Goal: Task Accomplishment & Management: Manage account settings

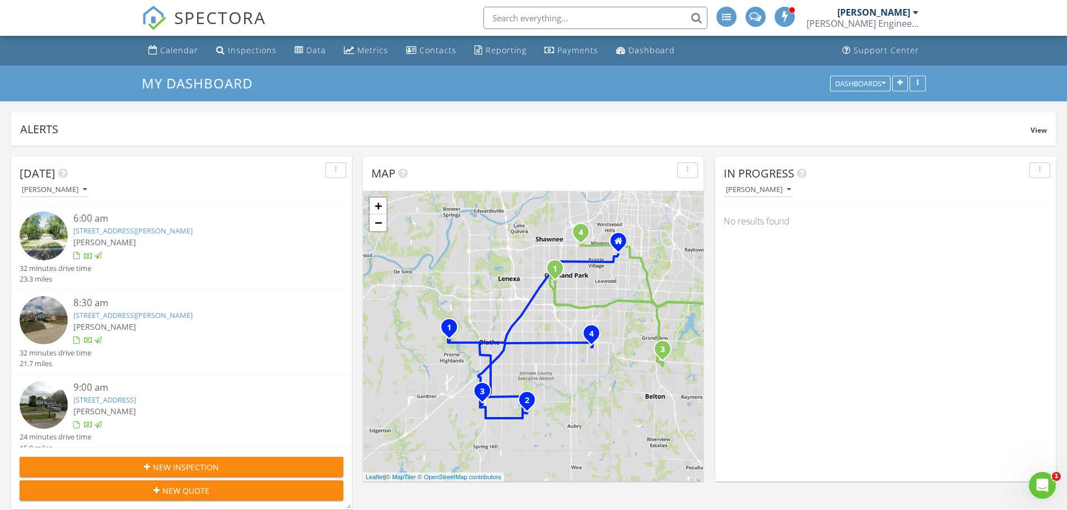
scroll to position [1121, 1084]
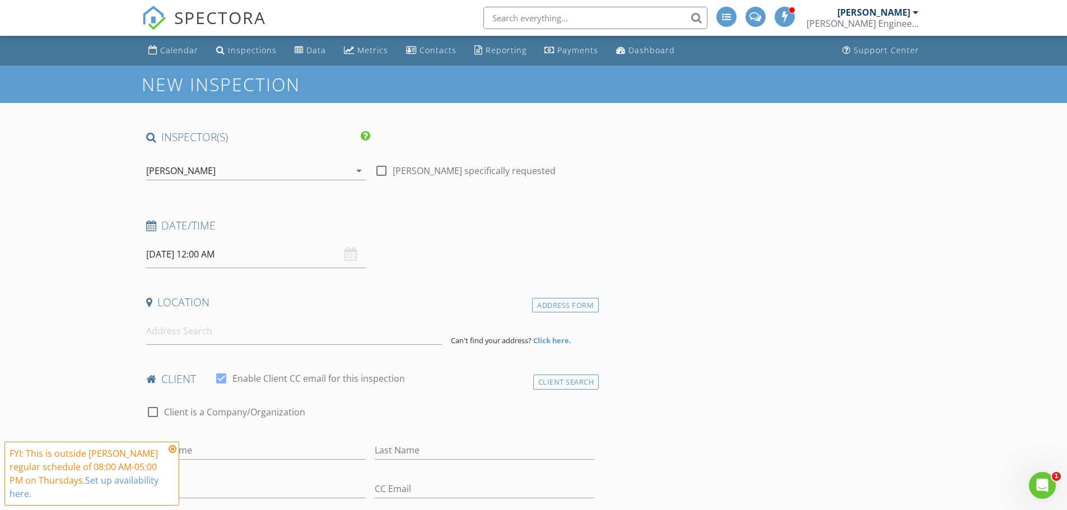
click at [357, 167] on icon "arrow_drop_down" at bounding box center [358, 170] width 13 height 13
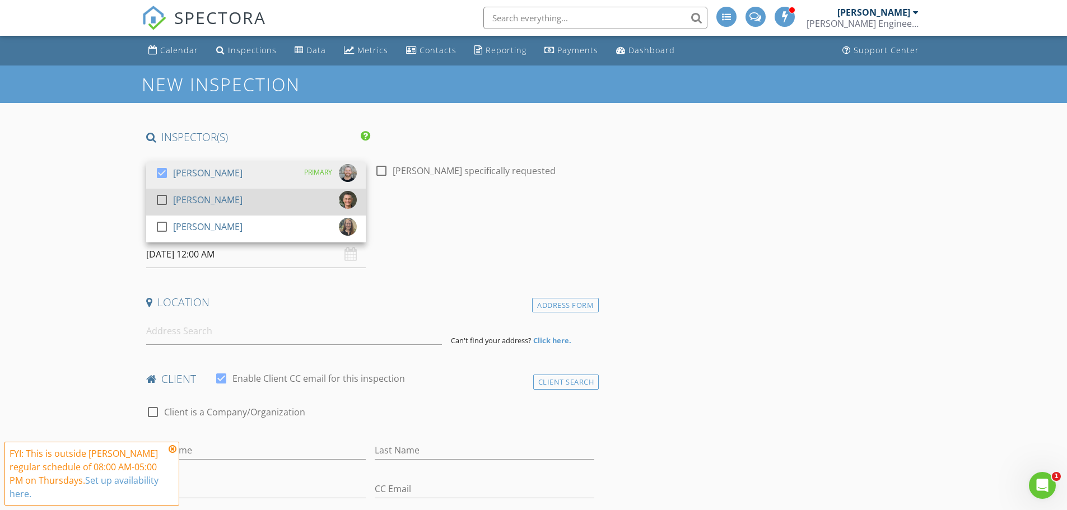
click at [202, 196] on div "[PERSON_NAME]" at bounding box center [207, 200] width 69 height 18
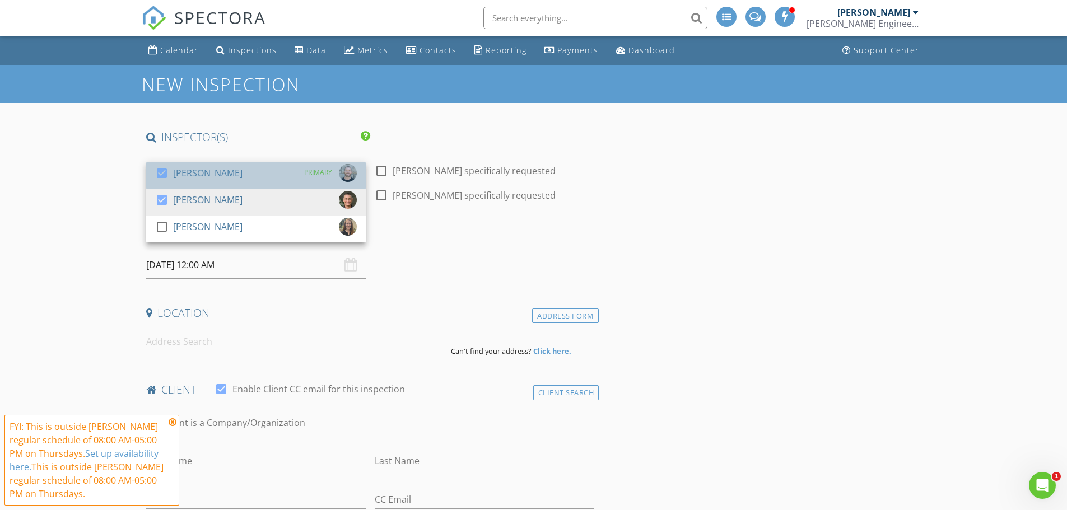
click at [184, 172] on div "[PERSON_NAME]" at bounding box center [207, 173] width 69 height 18
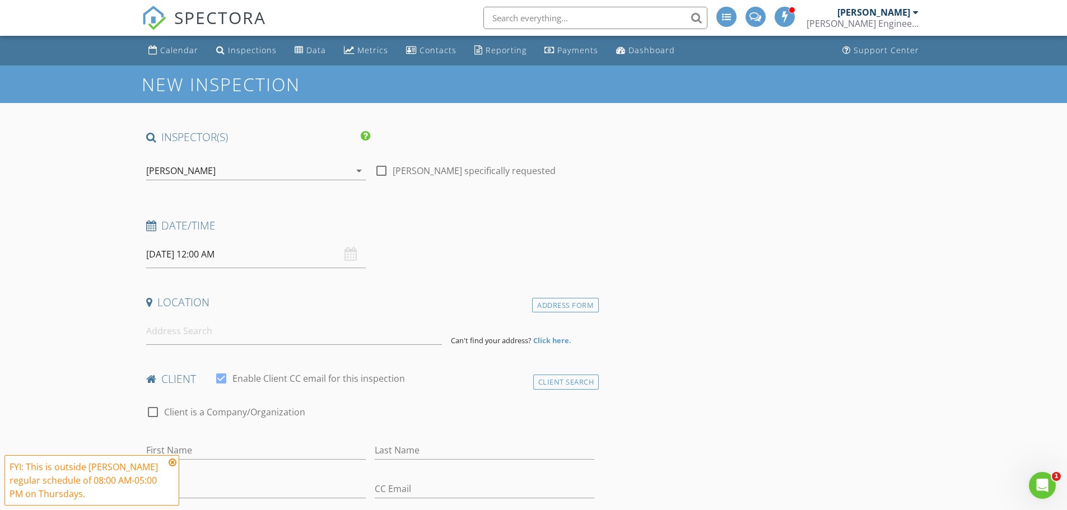
click at [172, 253] on input "08/28/2025 12:00 AM" at bounding box center [256, 254] width 220 height 27
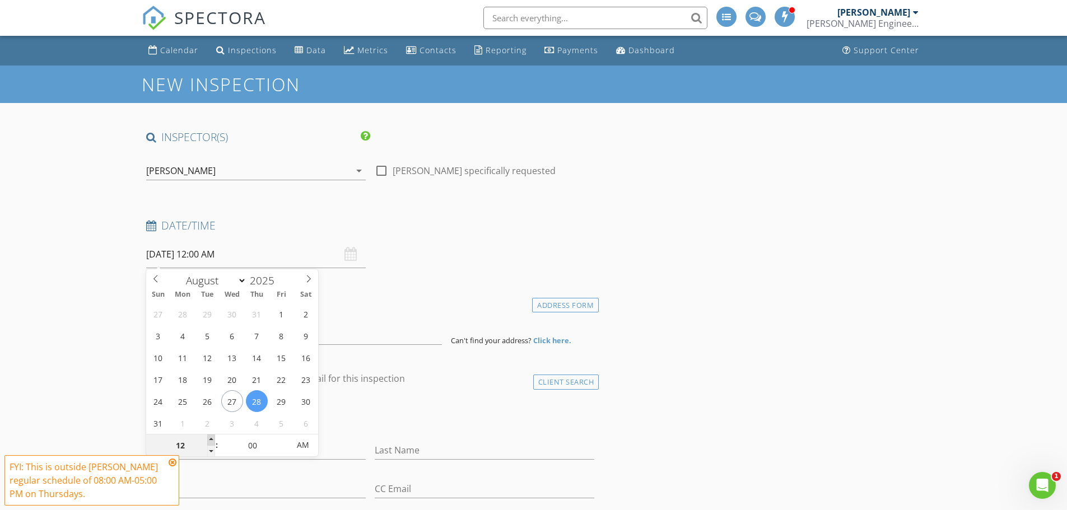
type input "01"
type input "08/28/2025 1:00 AM"
click at [211, 439] on span at bounding box center [211, 440] width 8 height 11
type input "02"
type input "08/28/2025 2:00 AM"
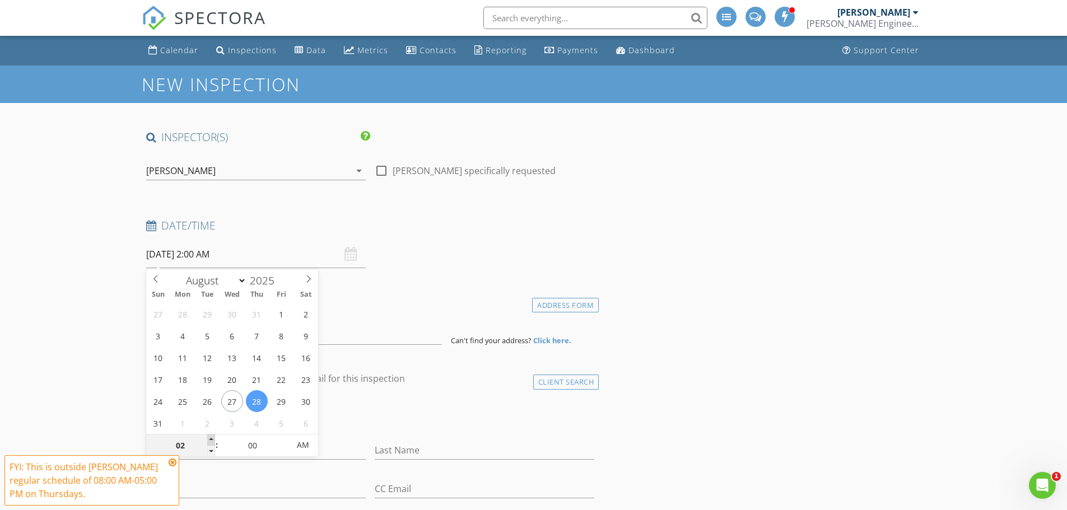
click at [211, 439] on span at bounding box center [211, 440] width 8 height 11
type input "03"
type input "08/28/2025 3:00 AM"
click at [211, 439] on span at bounding box center [211, 440] width 8 height 11
type input "04"
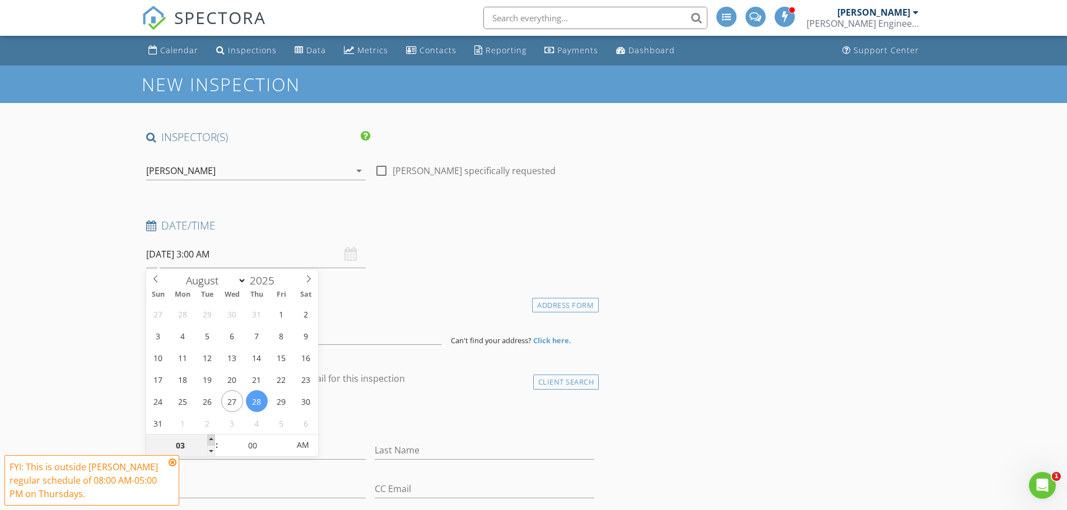
type input "08/28/2025 4:00 AM"
click at [211, 439] on span at bounding box center [211, 440] width 8 height 11
type input "05"
type input "08/28/2025 5:00 AM"
click at [211, 439] on span at bounding box center [211, 440] width 8 height 11
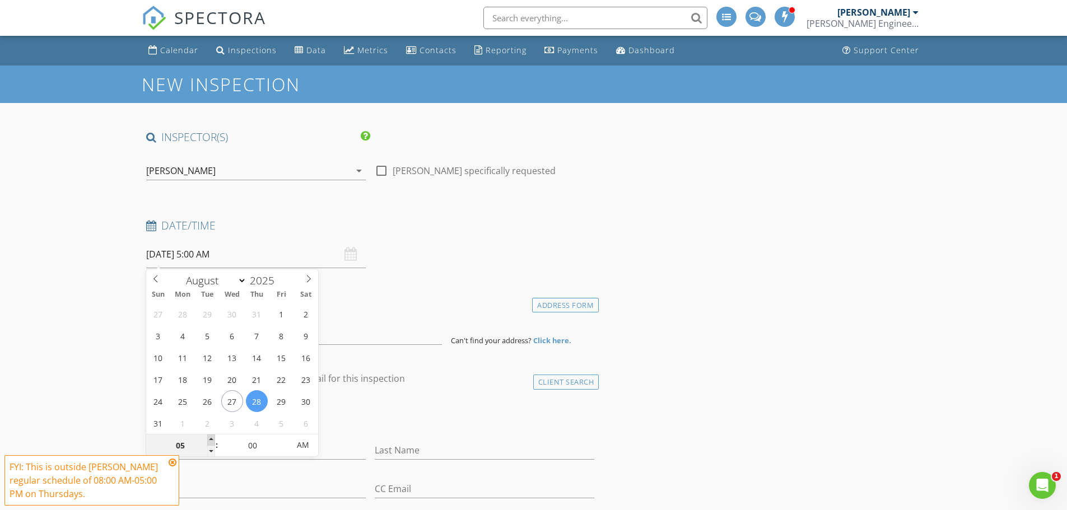
type input "06"
type input "08/28/2025 6:00 AM"
click at [211, 439] on span at bounding box center [211, 440] width 8 height 11
type input "07"
type input "08/28/2025 7:00 AM"
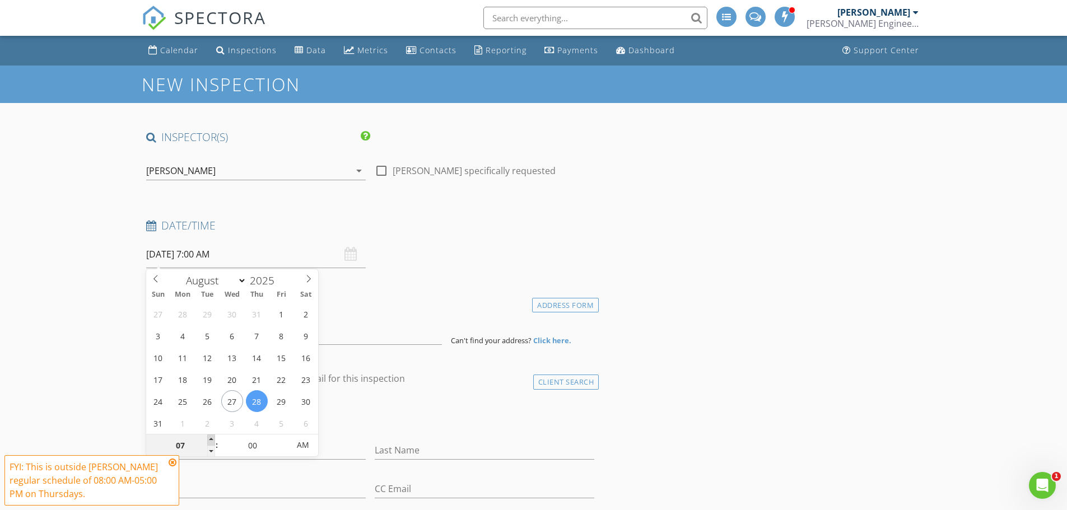
click at [211, 439] on span at bounding box center [211, 440] width 8 height 11
type input "08"
type input "08/28/2025 8:00 AM"
click at [211, 439] on span at bounding box center [211, 440] width 8 height 11
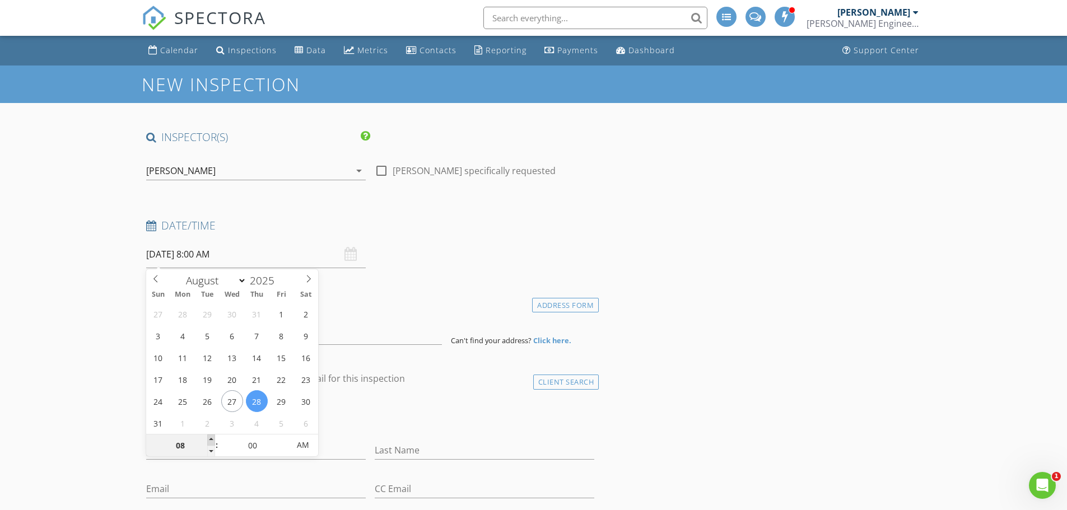
type input "09"
type input "08/28/2025 9:00 AM"
click at [211, 439] on span at bounding box center [211, 440] width 8 height 11
type input "05"
type input "08/28/2025 9:05 AM"
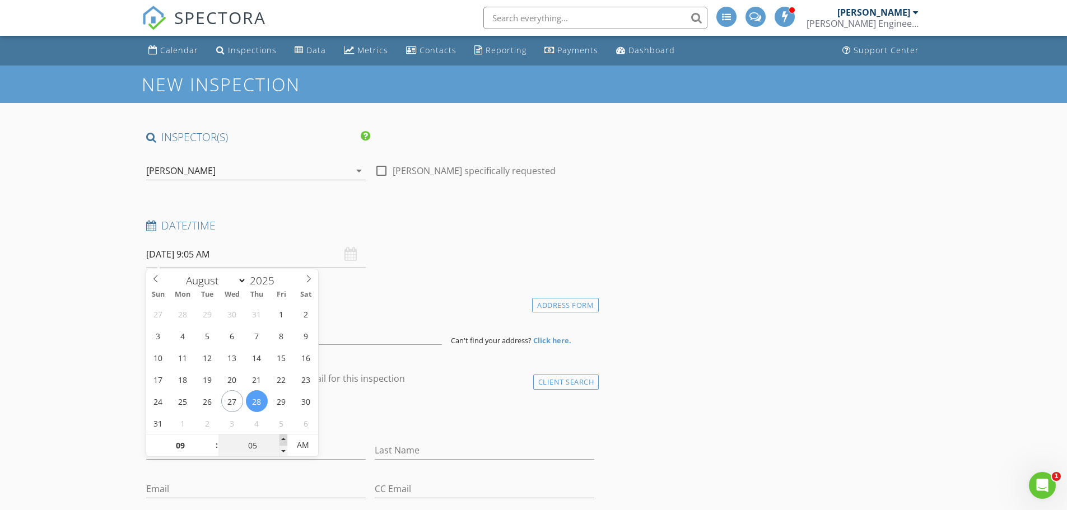
click at [282, 437] on span at bounding box center [283, 440] width 8 height 11
type input "10"
type input "08/28/2025 9:10 AM"
click at [282, 437] on span at bounding box center [283, 440] width 8 height 11
type input "15"
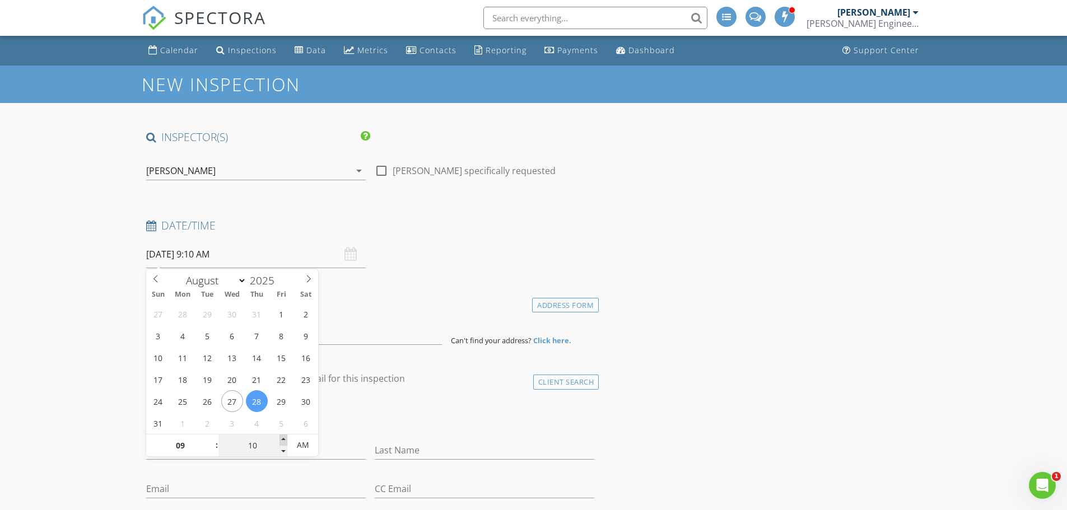
type input "08/28/2025 9:15 AM"
click at [282, 437] on span at bounding box center [283, 440] width 8 height 11
type input "20"
type input "08/28/2025 9:20 AM"
click at [282, 437] on span at bounding box center [283, 440] width 8 height 11
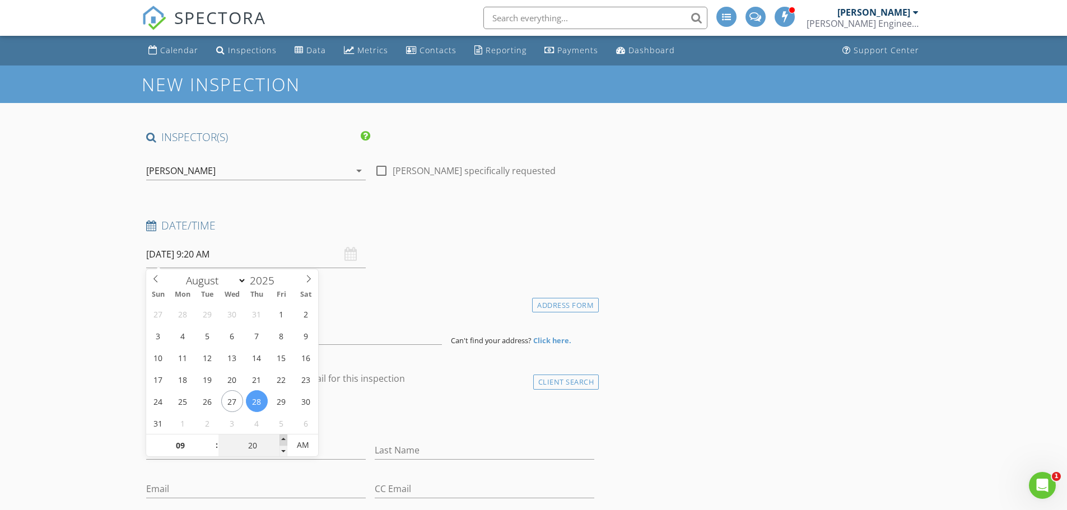
type input "25"
type input "08/28/2025 9:25 AM"
click at [282, 437] on span at bounding box center [283, 440] width 8 height 11
type input "30"
type input "08/28/2025 9:30 AM"
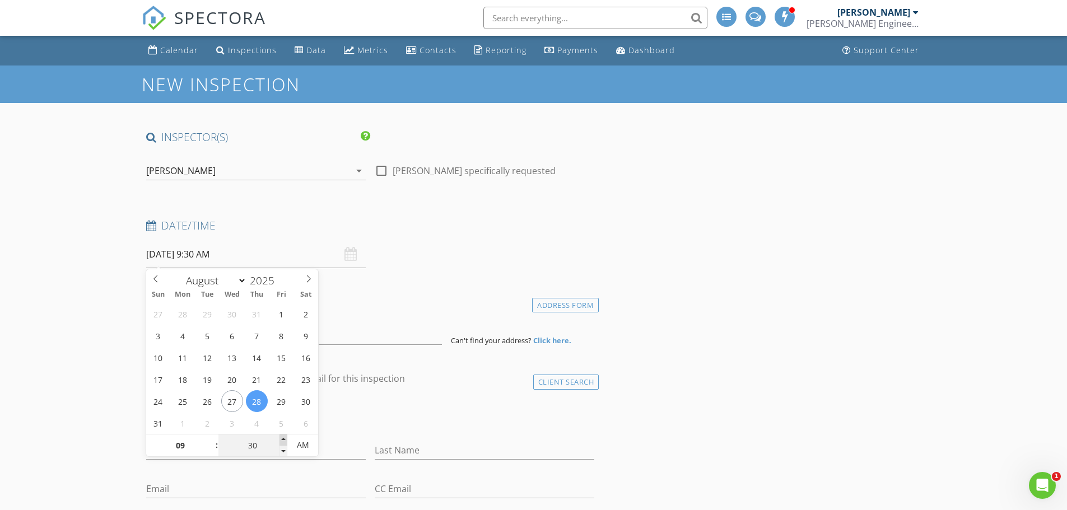
click at [282, 437] on span at bounding box center [283, 440] width 8 height 11
click at [385, 417] on div "check_box_outline_blank Client is a Company/Organization" at bounding box center [370, 417] width 449 height 29
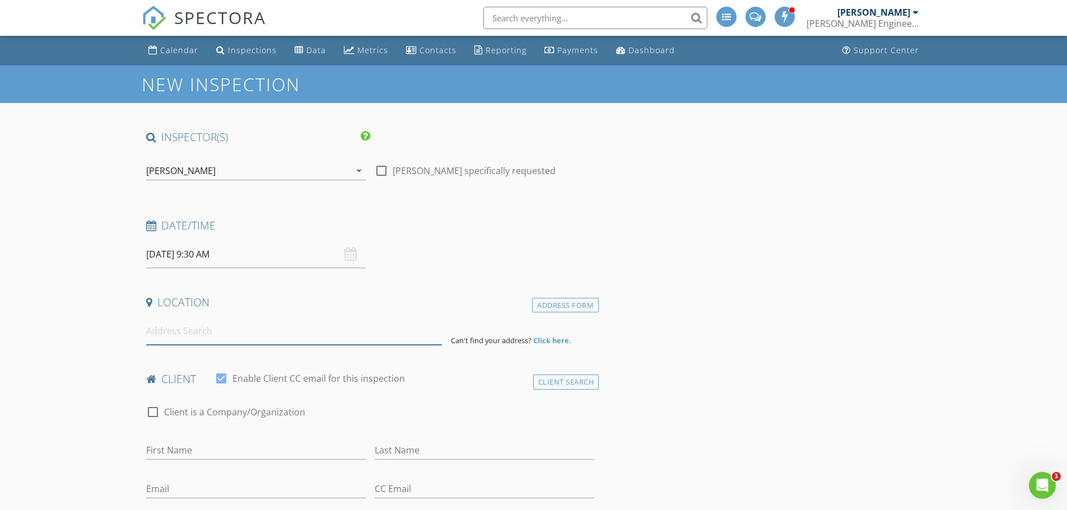
click at [227, 340] on input at bounding box center [294, 331] width 296 height 27
paste input "3906 S Sterling Ave, Independence, MO 64052"
type input "3906 S Sterling Ave, Independence, MO 64052, USA"
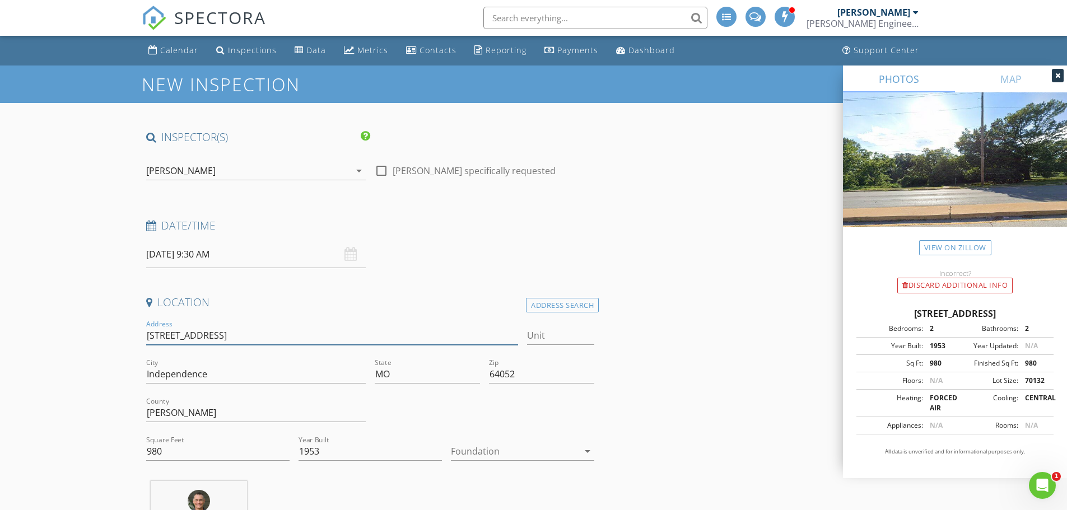
click at [173, 335] on input "3906 S Sterling Ave" at bounding box center [332, 335] width 372 height 18
type input "3906 South Sterling Ave"
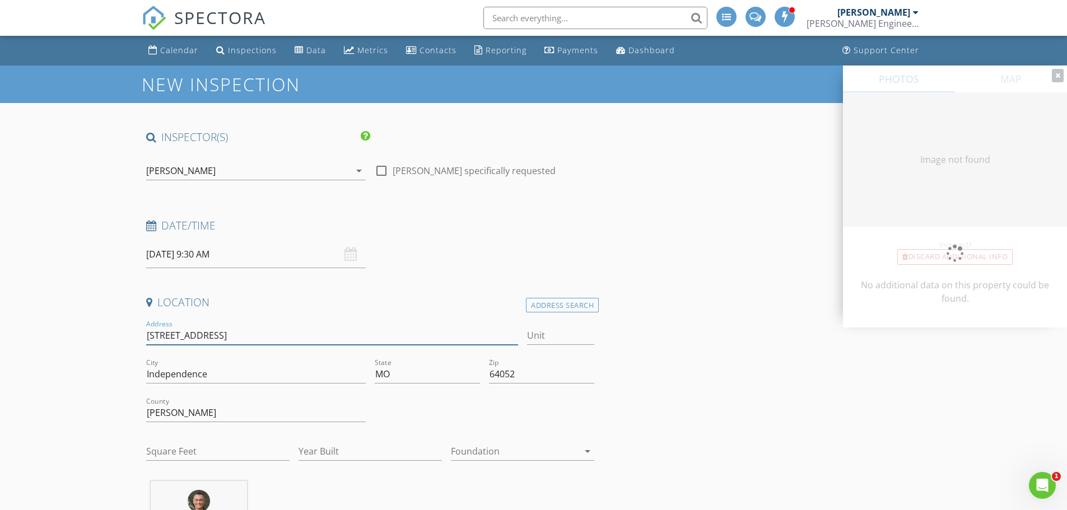
type input "980"
type input "1953"
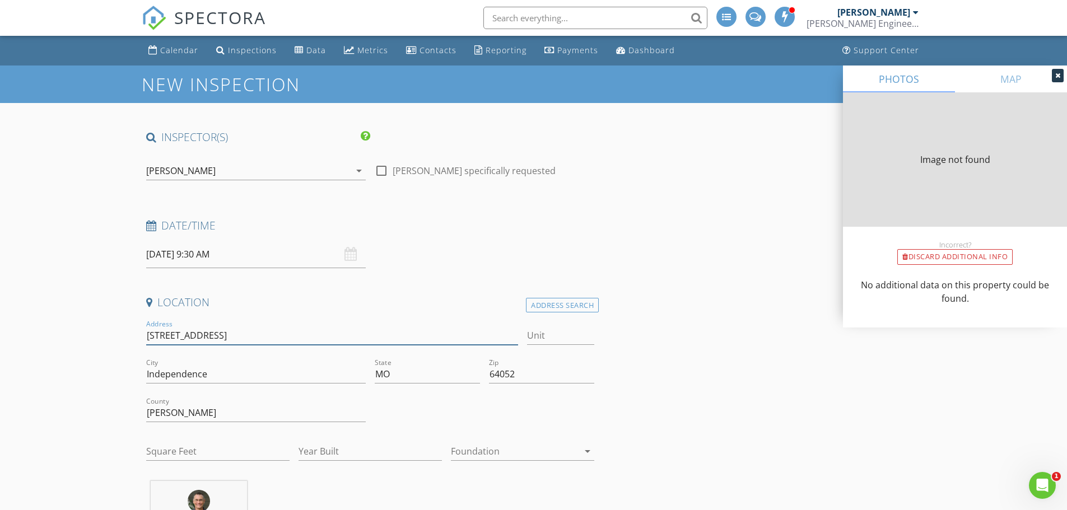
type input "980"
type input "1953"
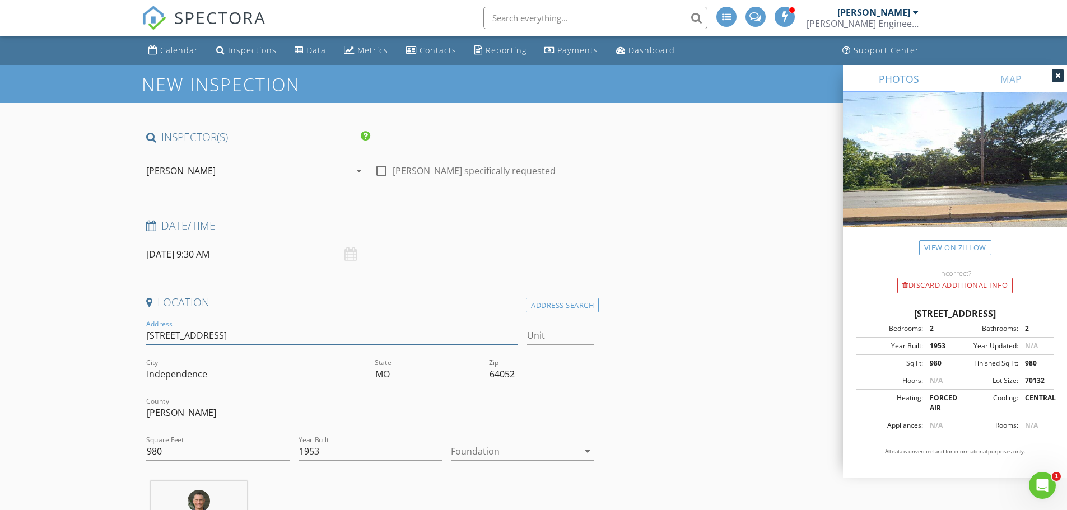
type input "3906 South Sterling Avenue"
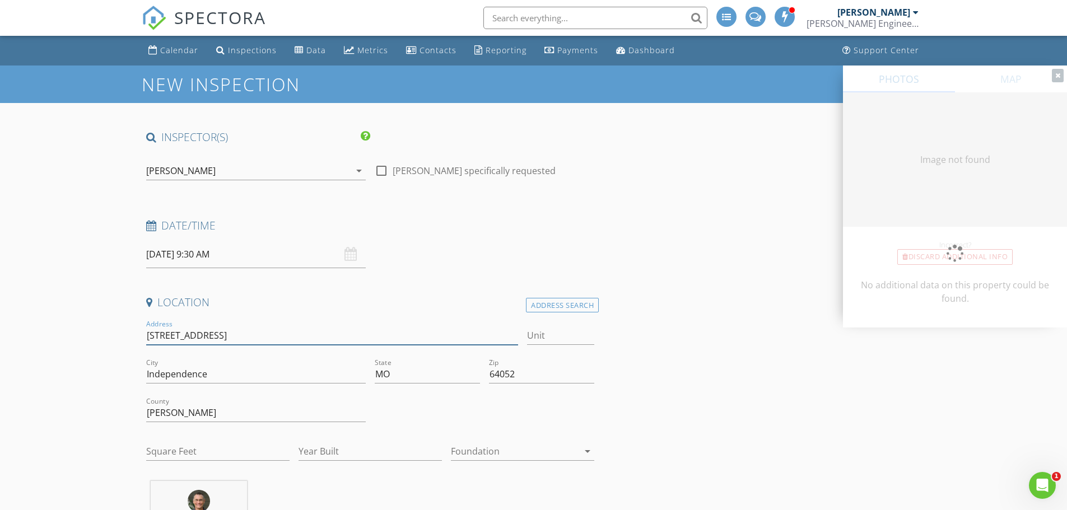
type input "980"
type input "1953"
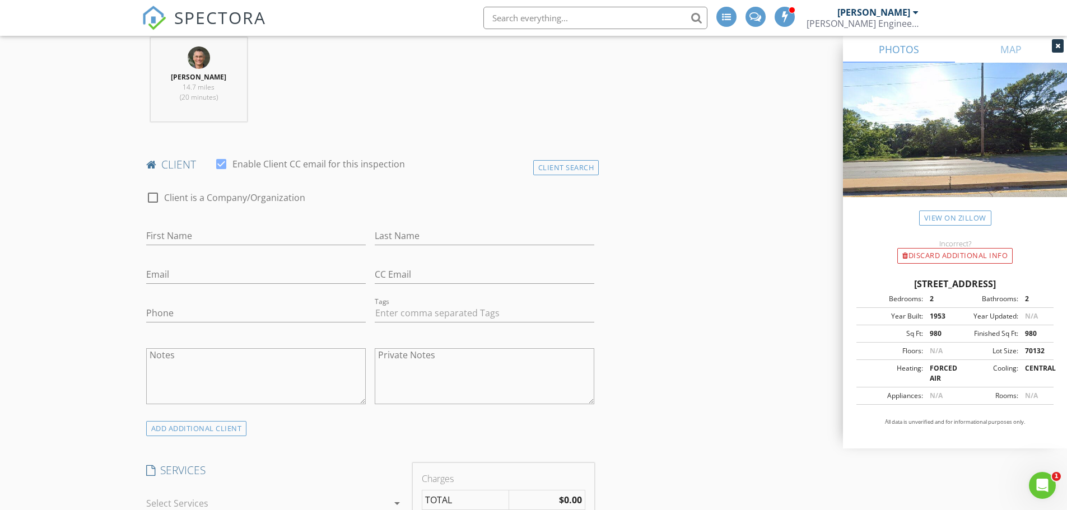
scroll to position [448, 0]
type input "3906 South Sterling Avenue"
click at [222, 220] on div "First Name" at bounding box center [256, 234] width 220 height 36
click at [216, 228] on input "First Name" at bounding box center [256, 231] width 220 height 18
paste input "George M Graham"
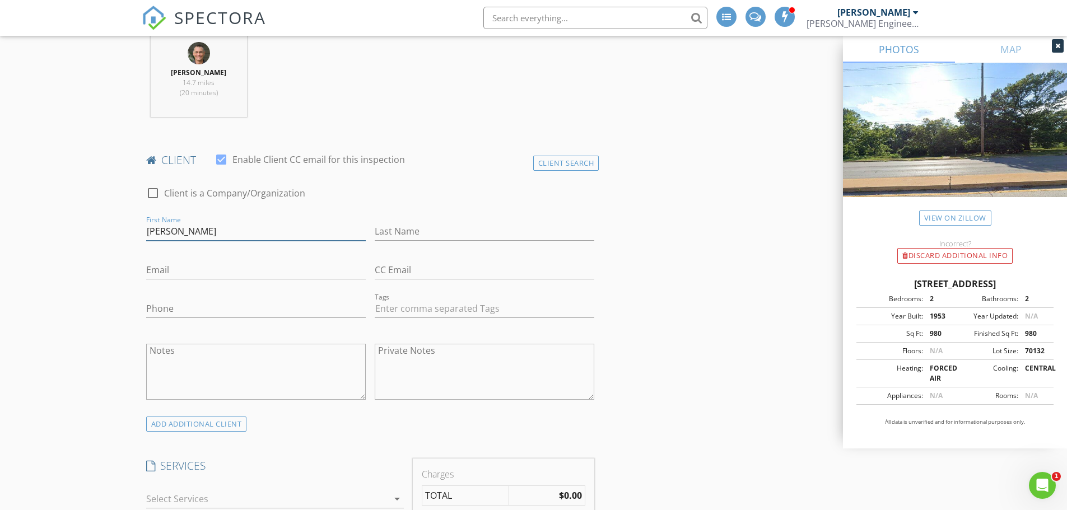
drag, startPoint x: 192, startPoint y: 230, endPoint x: 230, endPoint y: 231, distance: 37.5
click at [230, 231] on input "George M Graham" at bounding box center [256, 231] width 220 height 18
type input "George M"
click at [391, 227] on input "Last Name" at bounding box center [485, 231] width 220 height 18
paste input "Graham"
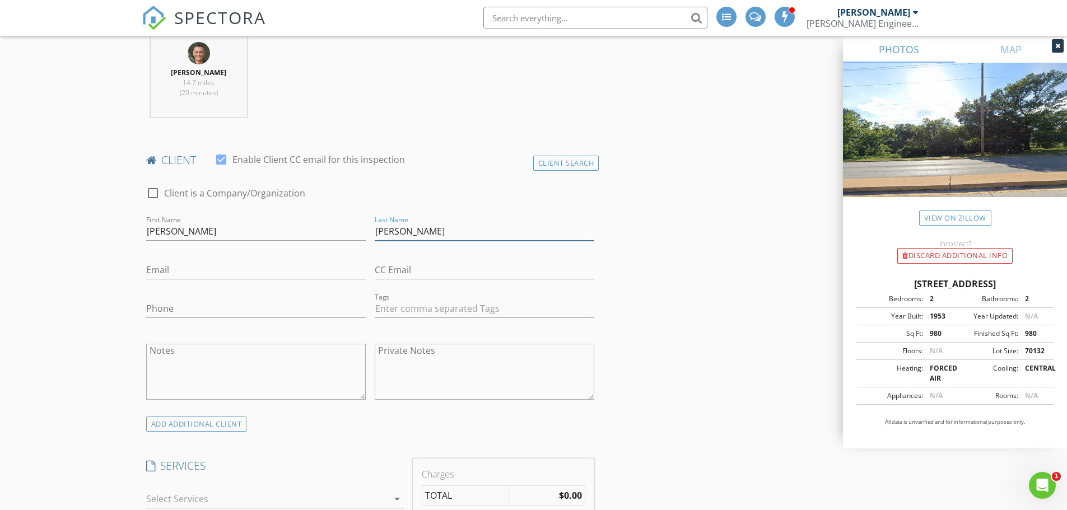
type input "Graham"
click at [179, 307] on input "Phone" at bounding box center [256, 309] width 220 height 18
click at [174, 273] on input "Email" at bounding box center [256, 270] width 220 height 18
paste input "egraham0681@hotmail.com"
type input "egraham0681@hotmail.com"
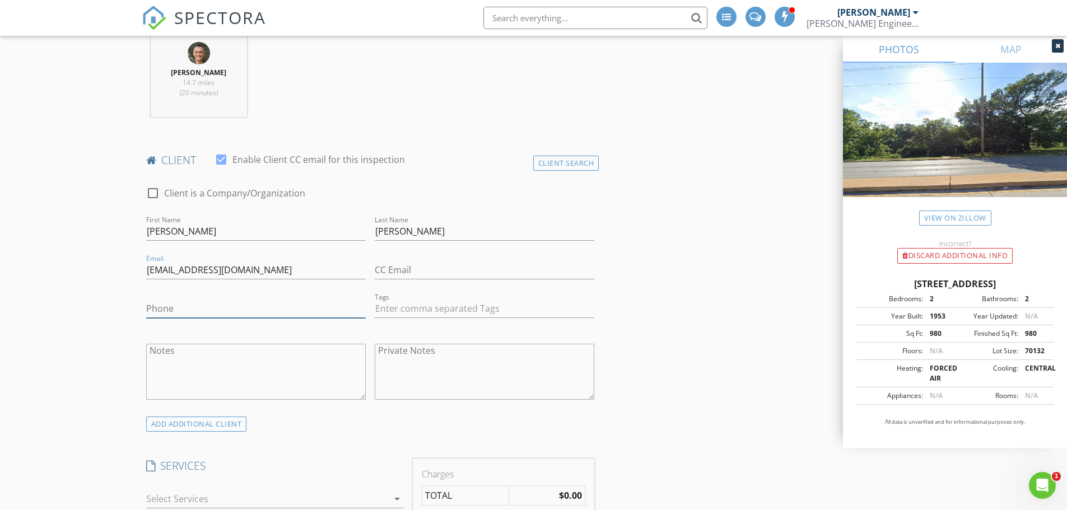
click at [183, 307] on input "Phone" at bounding box center [256, 309] width 220 height 18
paste input "816-490-9842"
type input "816-490-9842"
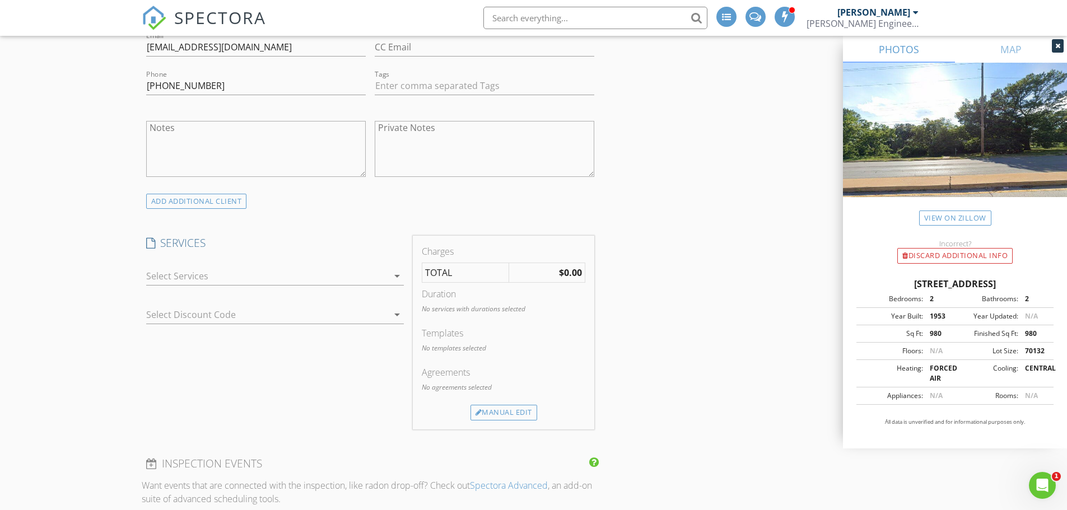
scroll to position [672, 0]
click at [176, 274] on div at bounding box center [267, 275] width 242 height 18
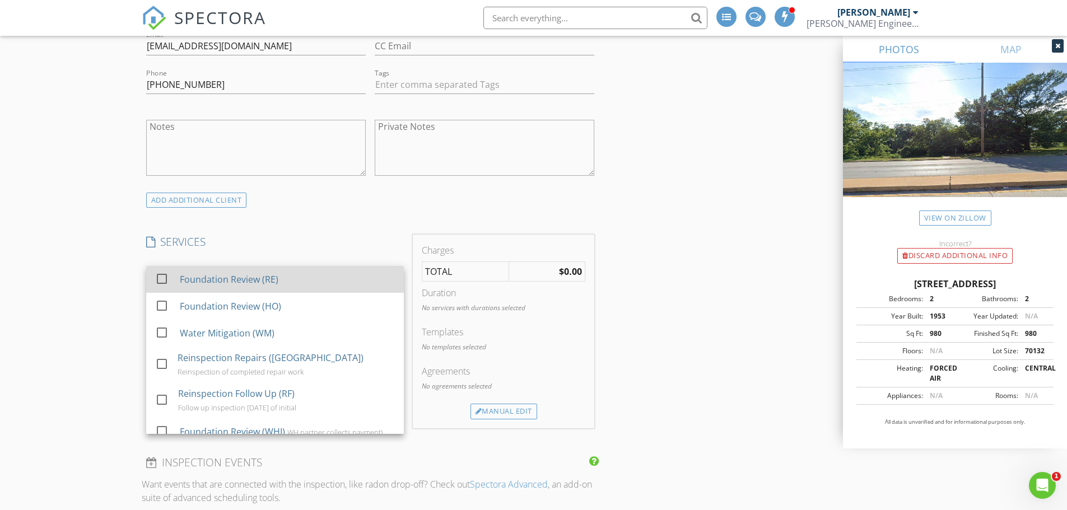
click at [193, 282] on div "Foundation Review (RE)" at bounding box center [228, 279] width 99 height 13
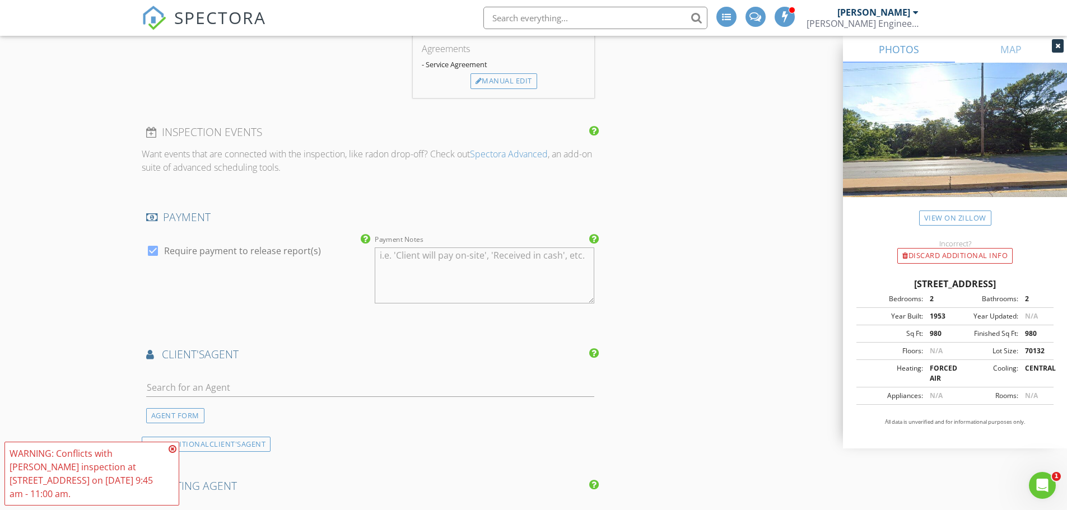
scroll to position [1120, 0]
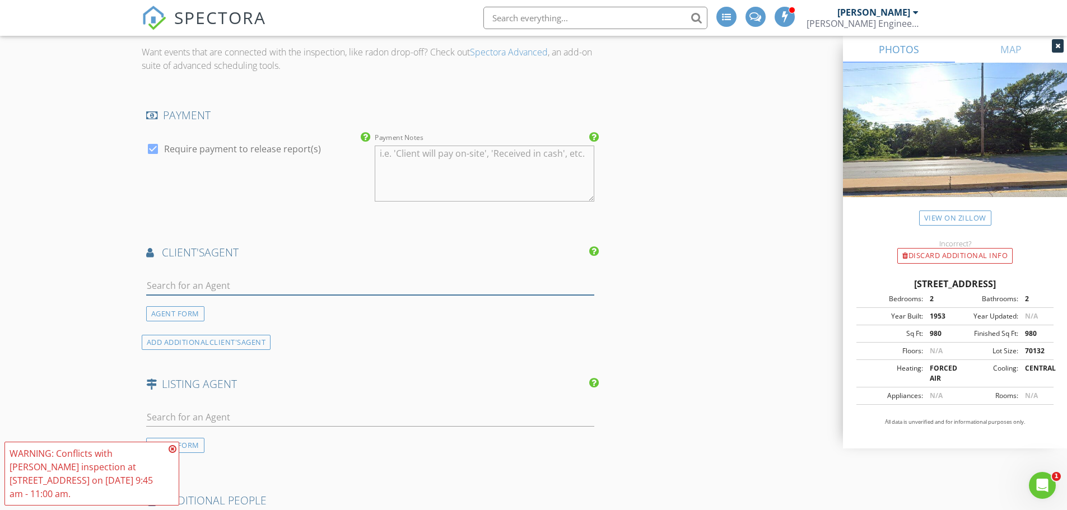
click at [176, 287] on input "text" at bounding box center [370, 286] width 449 height 18
type input "lance t"
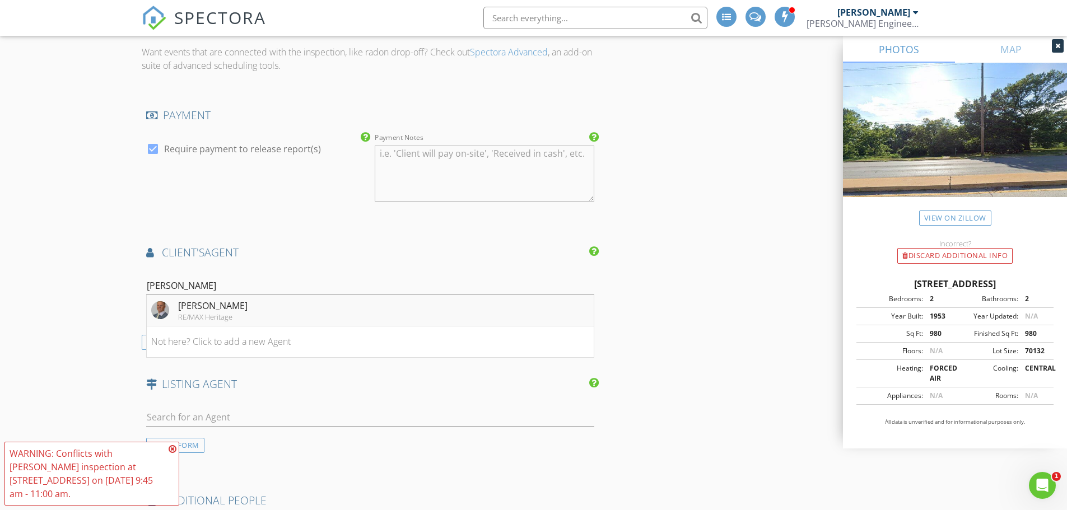
click at [197, 309] on div "Lance Tomlin" at bounding box center [212, 305] width 69 height 13
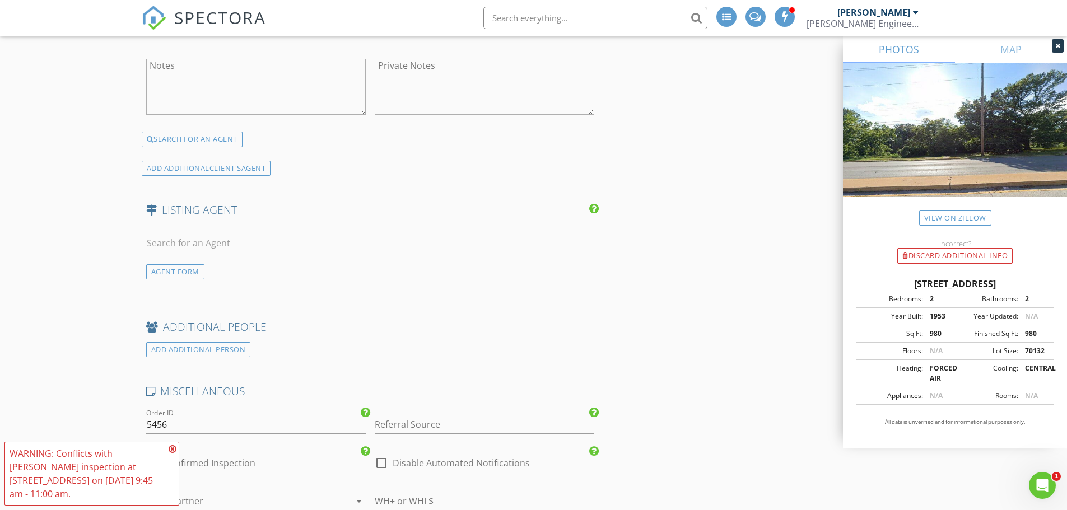
scroll to position [1512, 0]
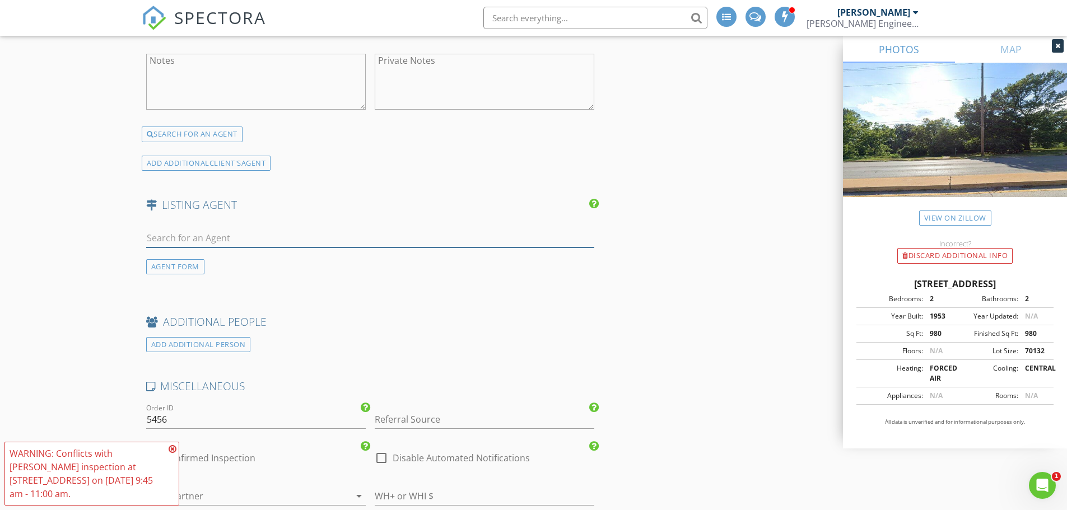
click at [175, 239] on input "text" at bounding box center [370, 238] width 449 height 18
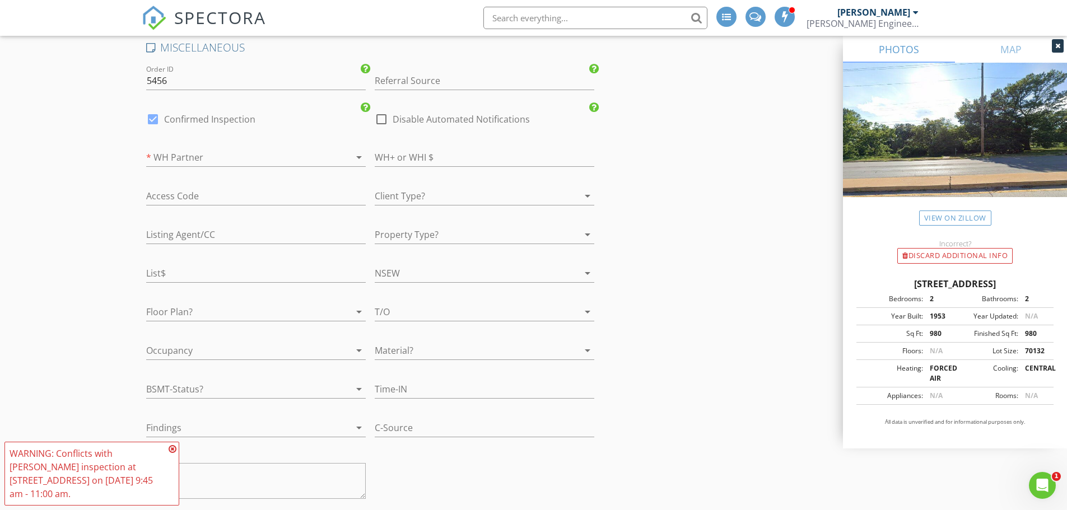
scroll to position [1848, 0]
click at [181, 240] on input "text" at bounding box center [256, 237] width 220 height 18
type input "LA = CA"
click at [443, 192] on div at bounding box center [469, 199] width 188 height 18
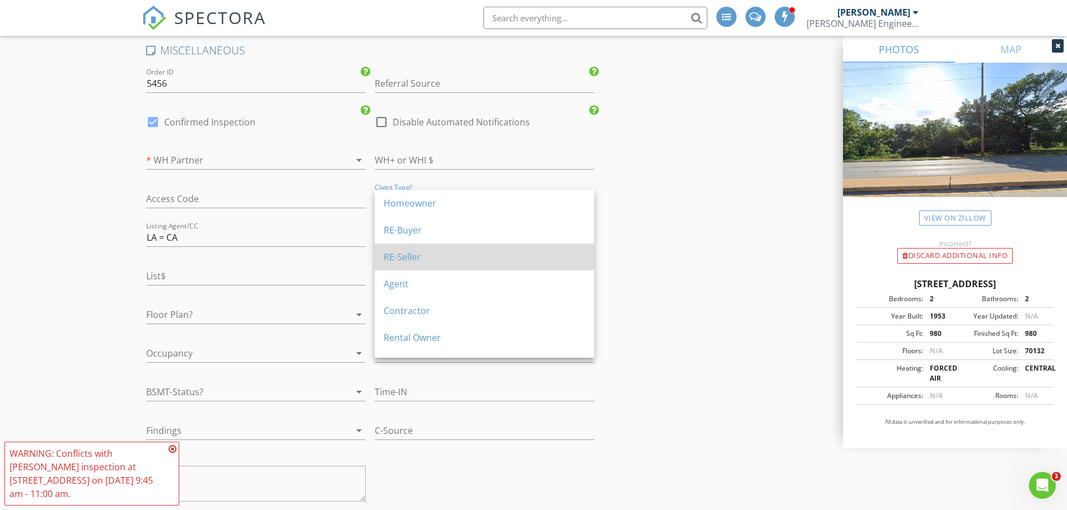
click at [414, 260] on div "RE-Seller" at bounding box center [485, 256] width 202 height 13
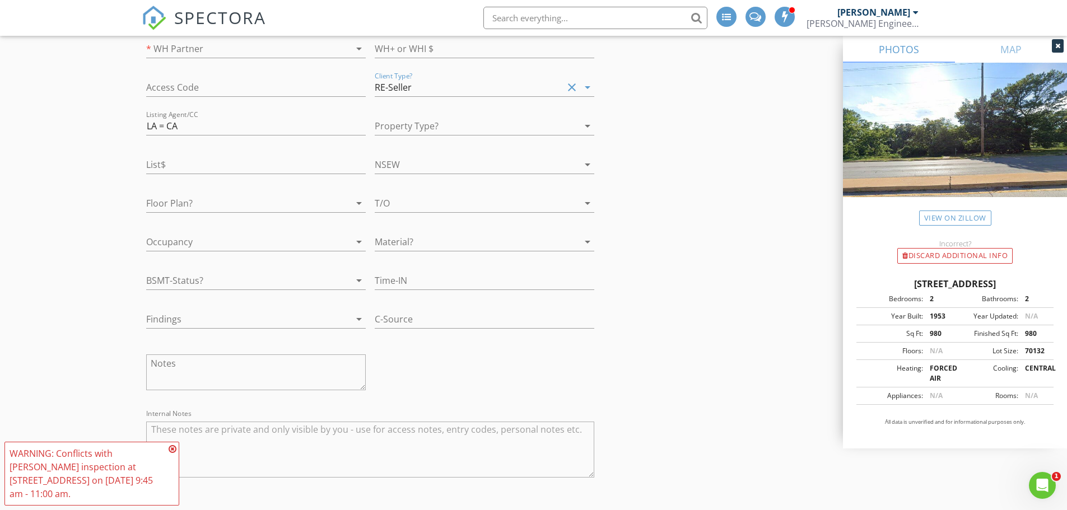
scroll to position [1960, 0]
click at [184, 364] on textarea at bounding box center [256, 372] width 220 height 36
paste textarea "The home is under contract. The FHA appraiser has requested a structural inspec…"
click at [151, 363] on textarea "The home is under contract. The FHA appraiser has requested a structural inspec…" at bounding box center [256, 372] width 220 height 36
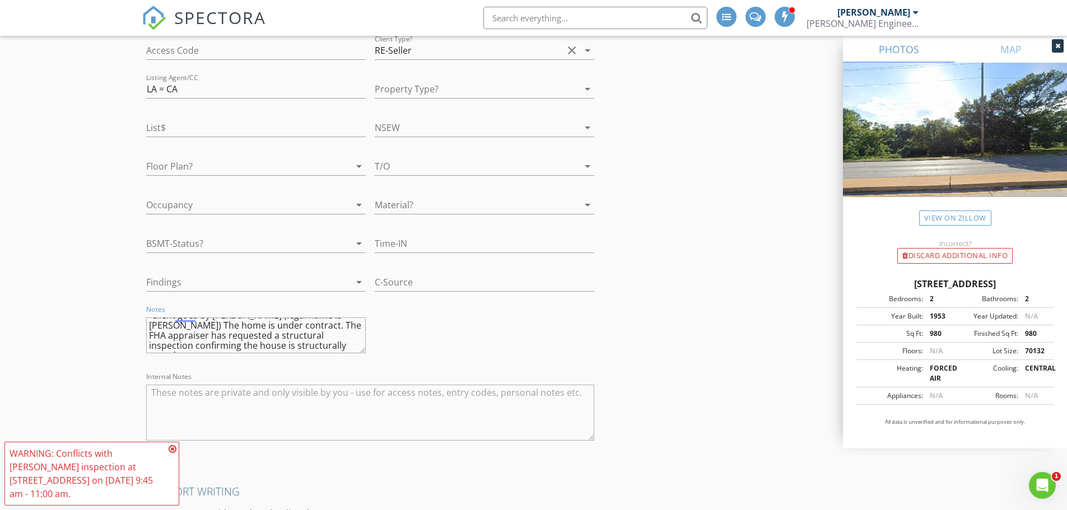
scroll to position [2016, 0]
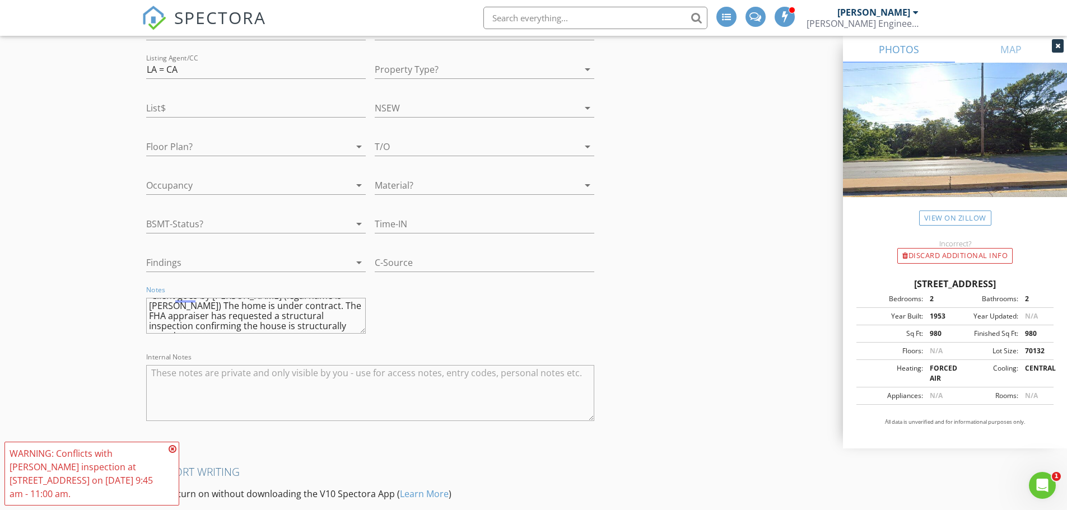
click at [276, 328] on textarea "Client goes by Mike (legal name is George) The home is under contract. The FHA …" at bounding box center [256, 316] width 220 height 36
click at [442, 311] on div "MISCELLANEOUS Order ID 5456 Referral Source Real Estate Agent Internet Search R…" at bounding box center [371, 156] width 458 height 563
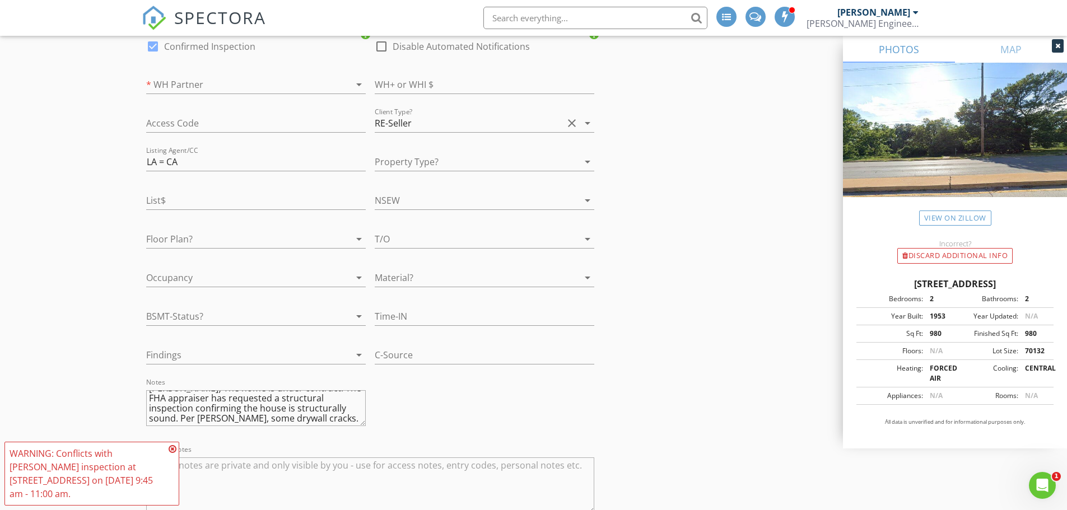
scroll to position [1904, 0]
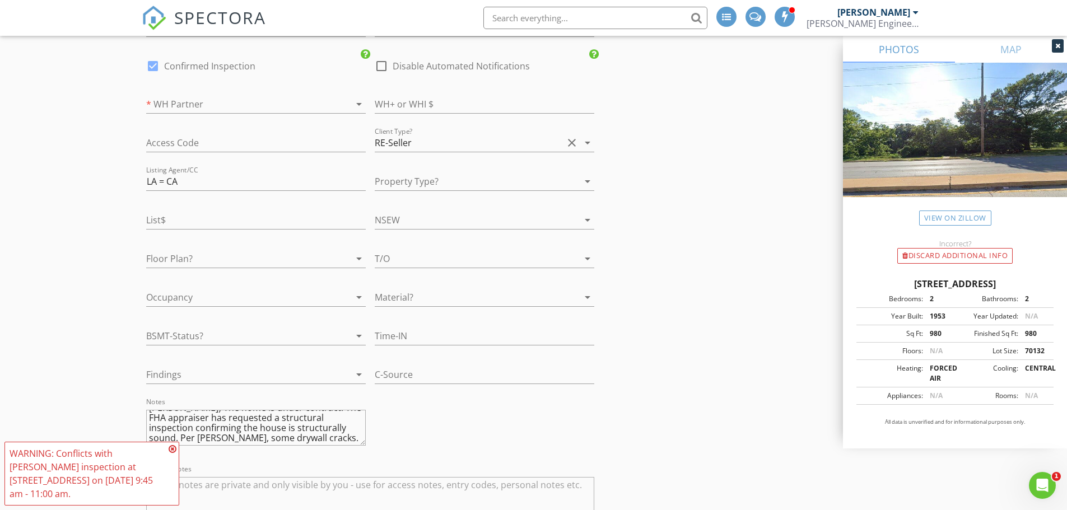
click at [174, 447] on icon at bounding box center [173, 449] width 8 height 9
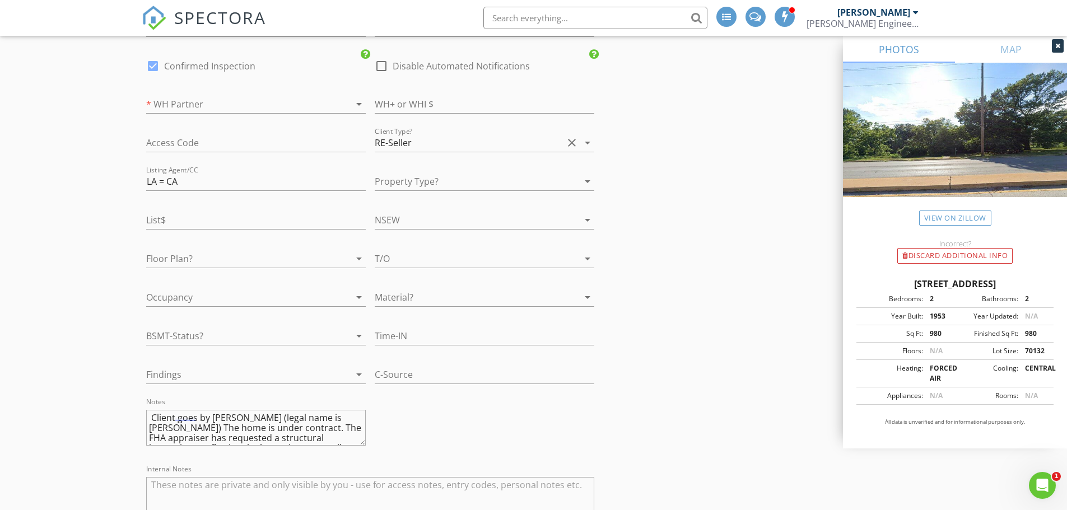
scroll to position [0, 0]
drag, startPoint x: 326, startPoint y: 417, endPoint x: 333, endPoint y: 427, distance: 11.7
click at [326, 418] on textarea "Client goes by Mike (legal name is George) The home is under contract. The FHA …" at bounding box center [256, 428] width 220 height 36
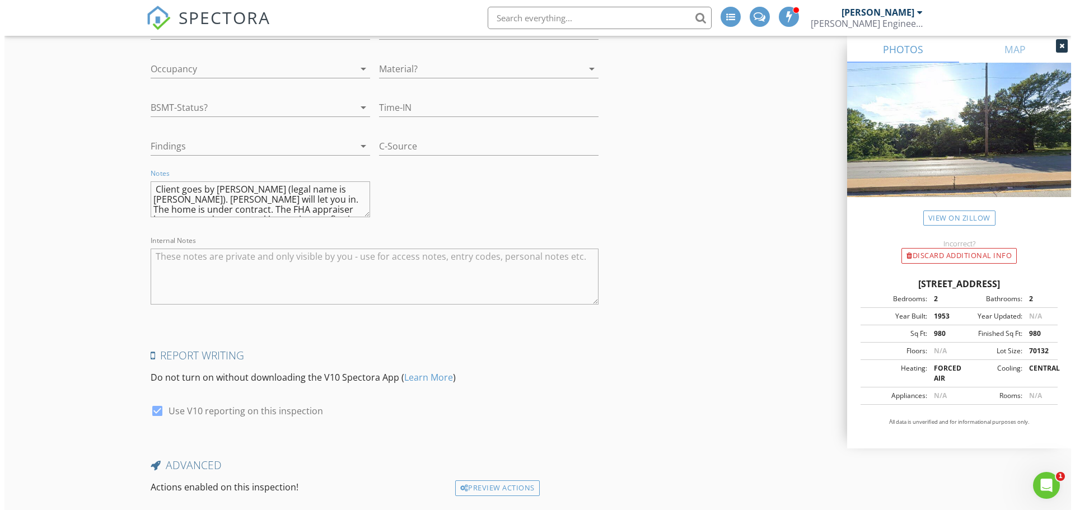
scroll to position [2211, 0]
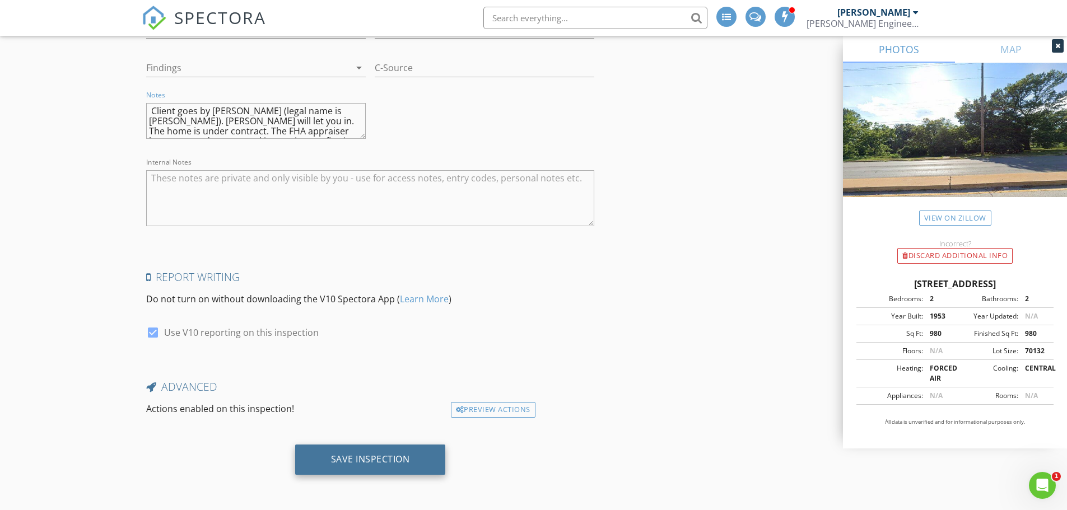
type textarea "Client goes by Mike (legal name is George). Mike will let you in. The home is u…"
click at [375, 457] on div "Save Inspection" at bounding box center [370, 459] width 79 height 11
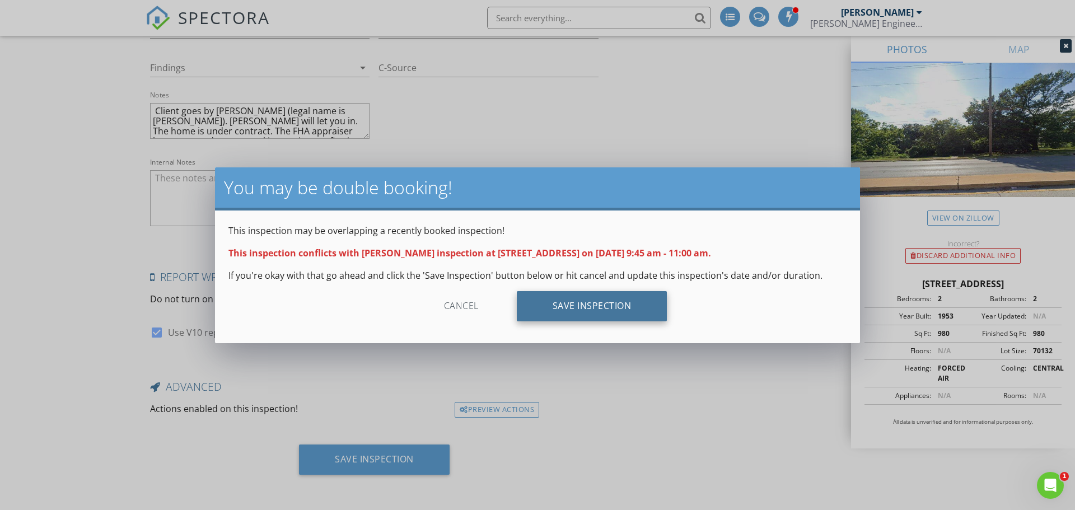
click at [562, 305] on div "Save Inspection" at bounding box center [592, 306] width 151 height 30
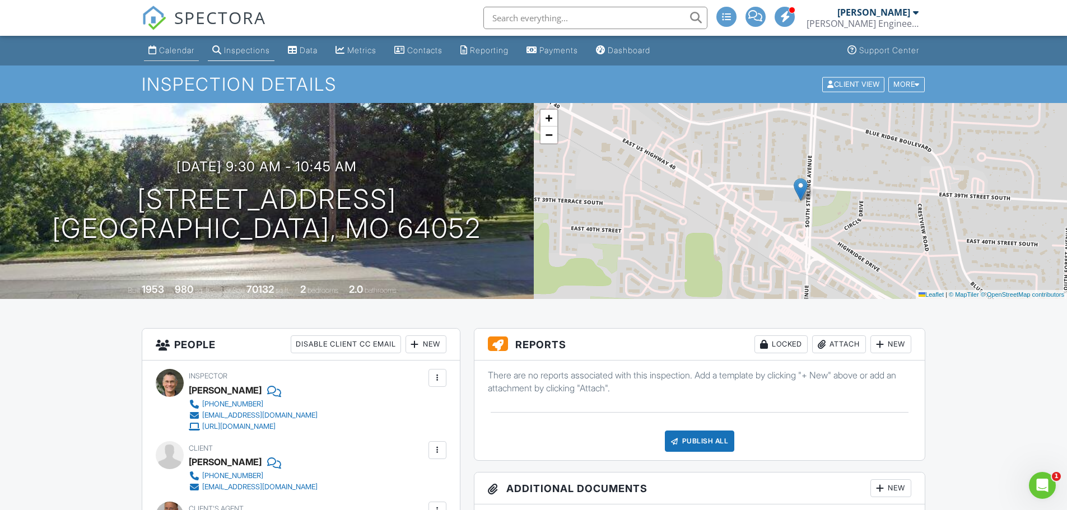
click at [176, 52] on div "Calendar" at bounding box center [176, 50] width 35 height 10
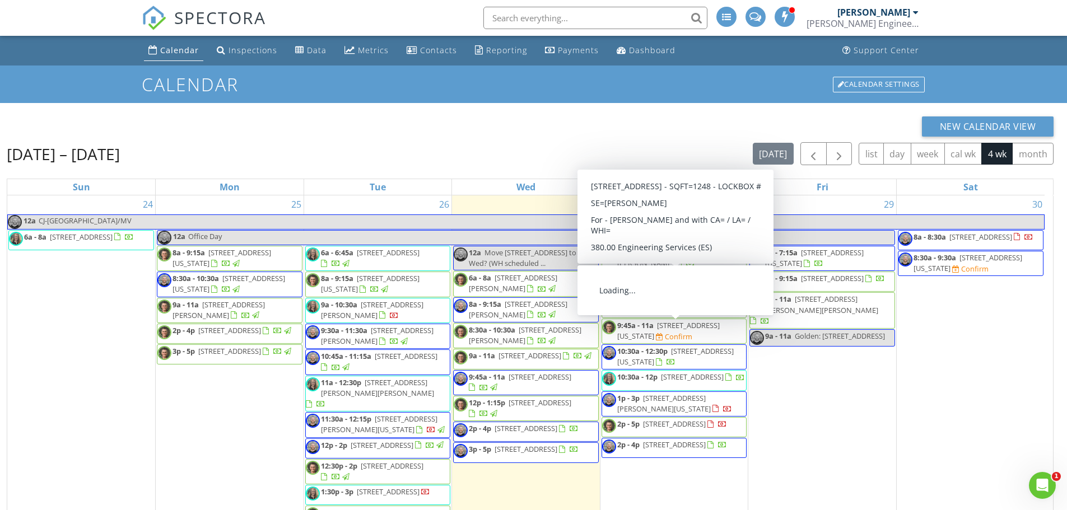
click at [655, 335] on span "9:45a - 11a 1508 Northeast 56th Terrace, Kansas City 64118 Confirm" at bounding box center [674, 331] width 144 height 22
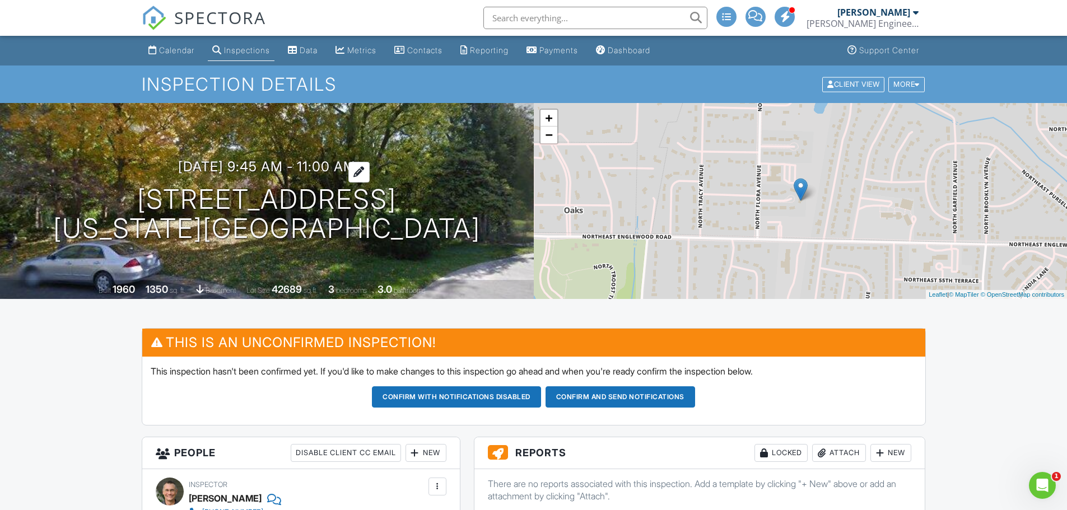
click at [265, 162] on h3 "[DATE] 9:45 am - 11:00 am" at bounding box center [267, 166] width 178 height 15
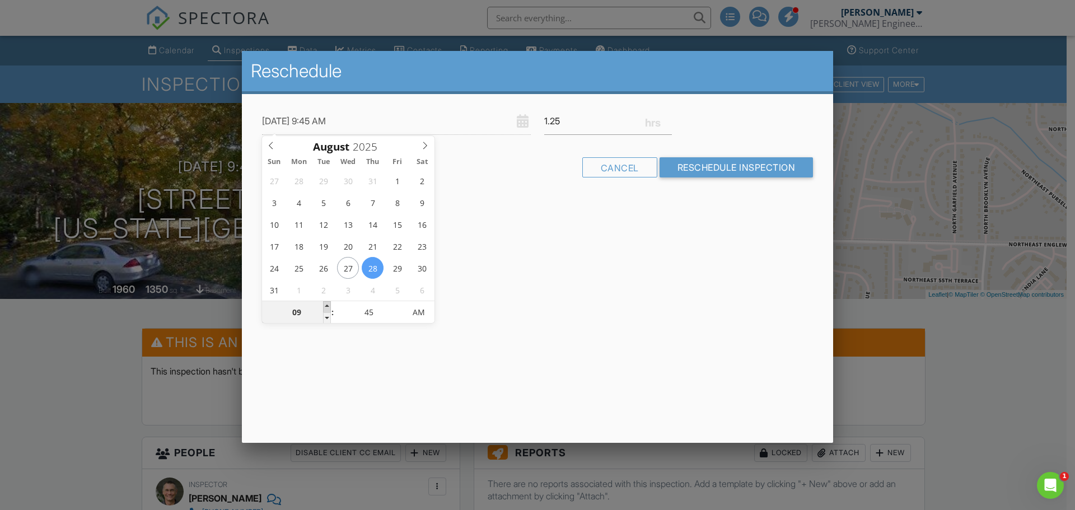
type input "08/28/2025 10:45 AM"
type input "10"
click at [325, 303] on span at bounding box center [327, 306] width 8 height 11
type input "08/28/2025 11:45 AM"
type input "11"
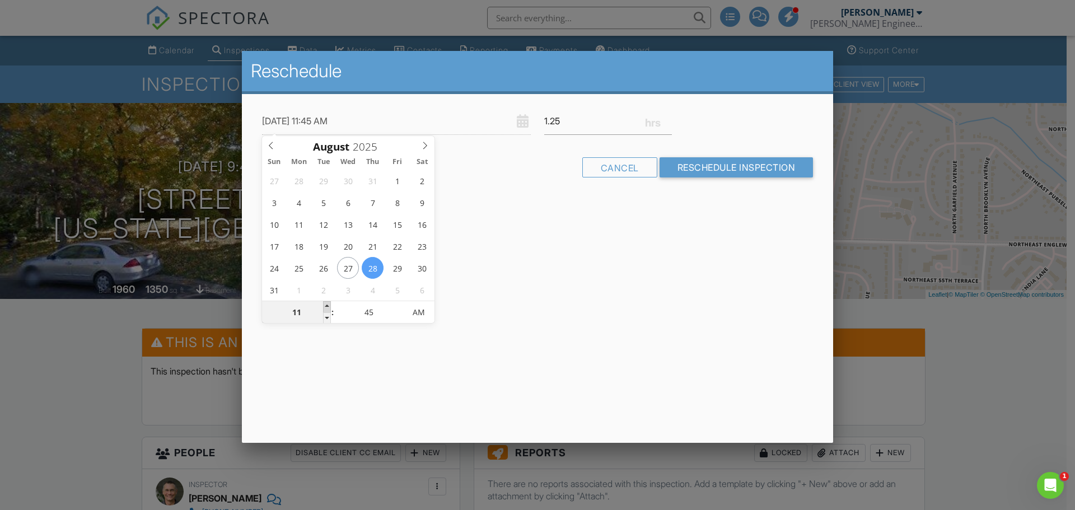
click at [325, 303] on span at bounding box center [327, 306] width 8 height 11
type input "08/28/2025 12:45 PM"
type input "12"
click at [325, 303] on span at bounding box center [327, 306] width 8 height 11
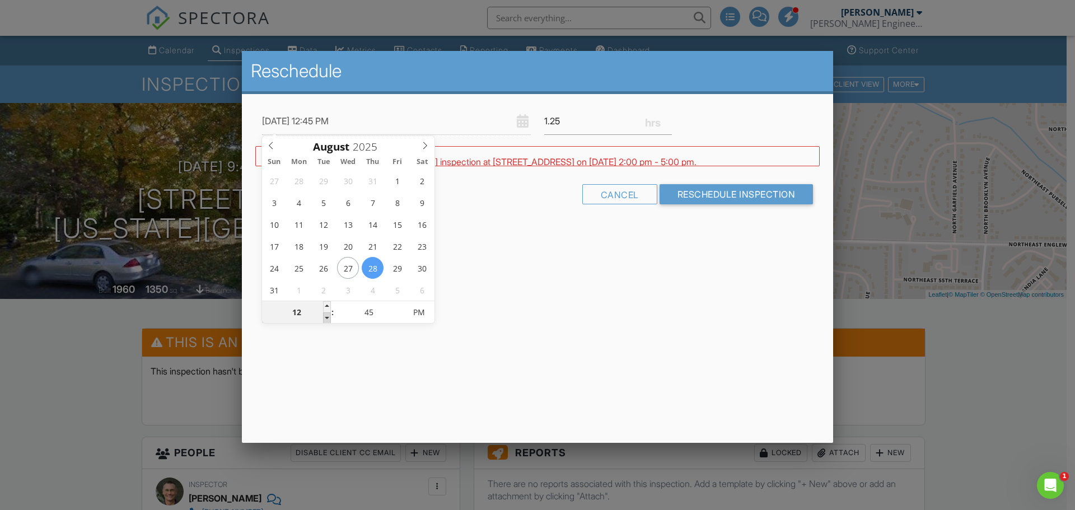
type input "08/28/2025 11:45 AM"
type input "11"
click at [325, 314] on span at bounding box center [327, 317] width 8 height 11
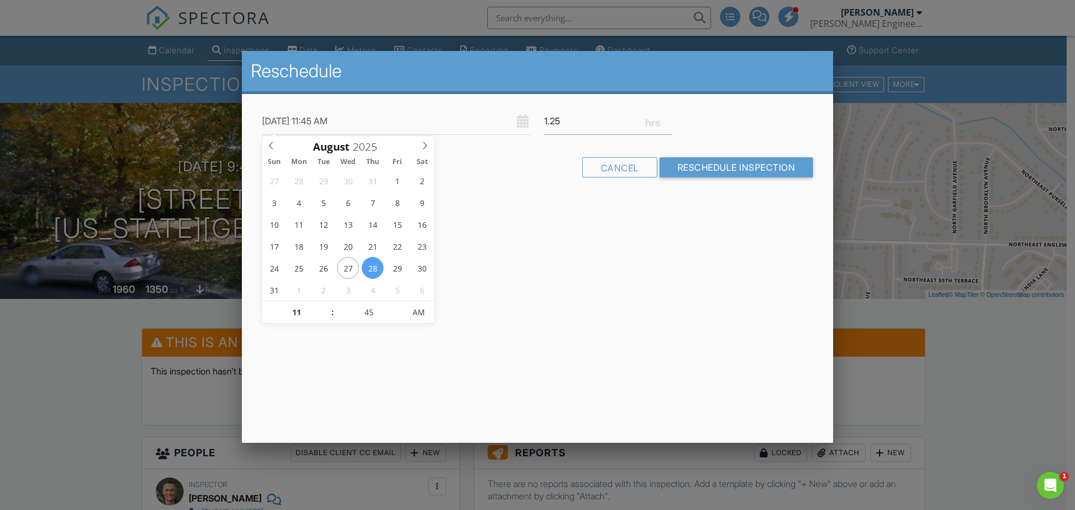
click at [333, 320] on span ":" at bounding box center [332, 312] width 3 height 22
type input "08/28/2025 10:45 AM"
type input "10"
click at [330, 320] on span at bounding box center [327, 317] width 8 height 11
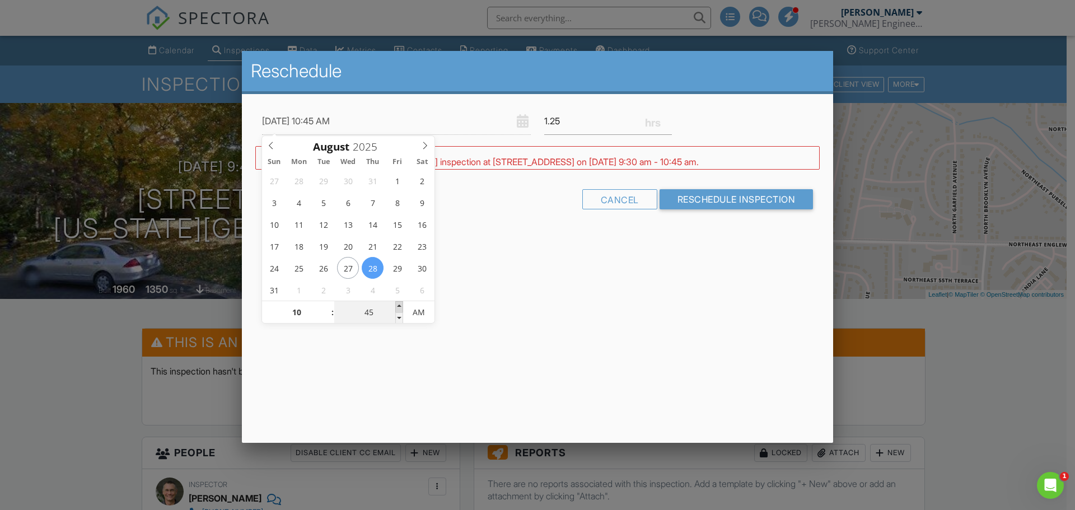
type input "08/28/2025 10:50 AM"
type input "50"
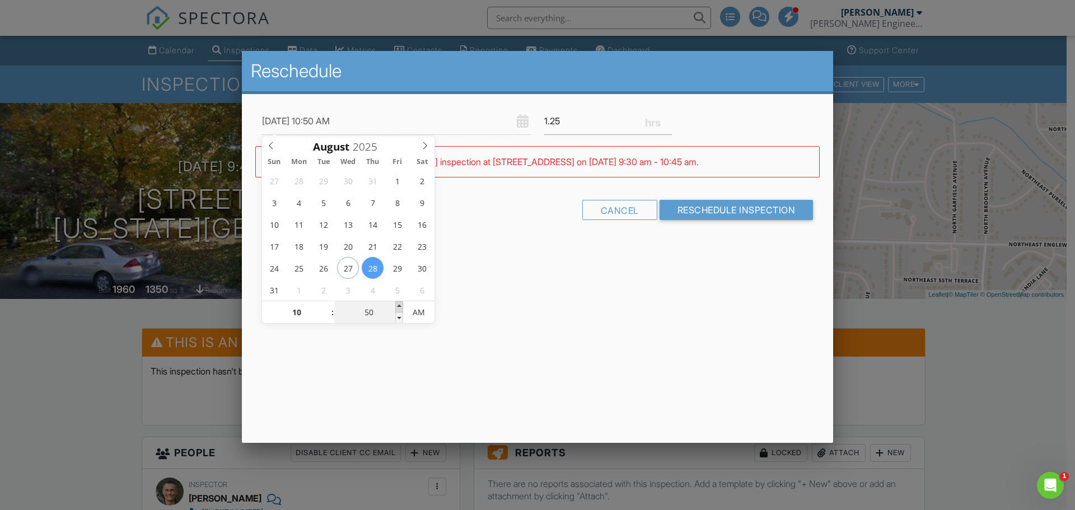
click at [398, 305] on span at bounding box center [399, 306] width 8 height 11
type input "08/28/2025 10:55 AM"
type input "55"
click at [398, 305] on span at bounding box center [399, 306] width 8 height 11
type input "[DATE] 11:00 AM"
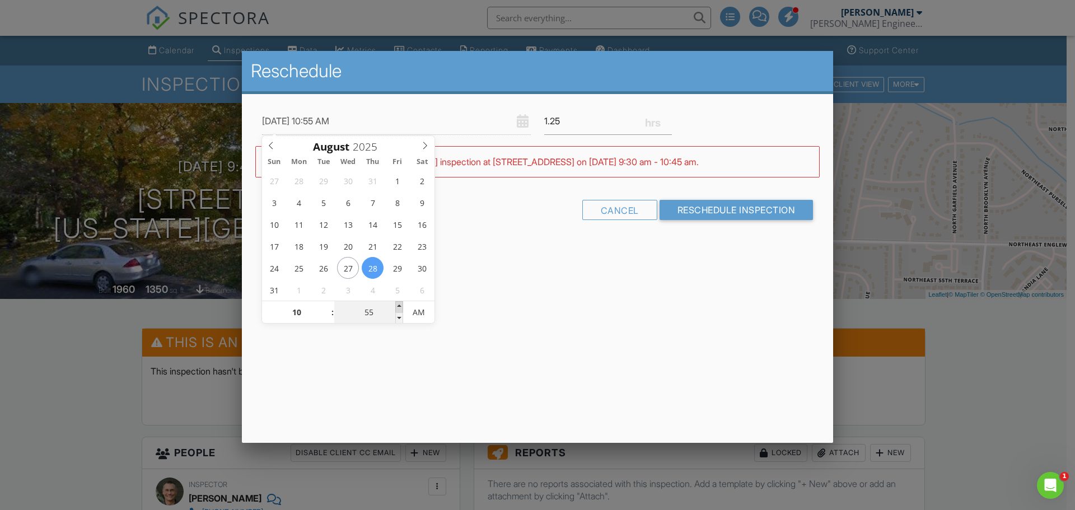
type input "11"
type input "00"
click at [398, 305] on span at bounding box center [399, 306] width 8 height 11
type input "08/28/2025 11:05 AM"
type input "05"
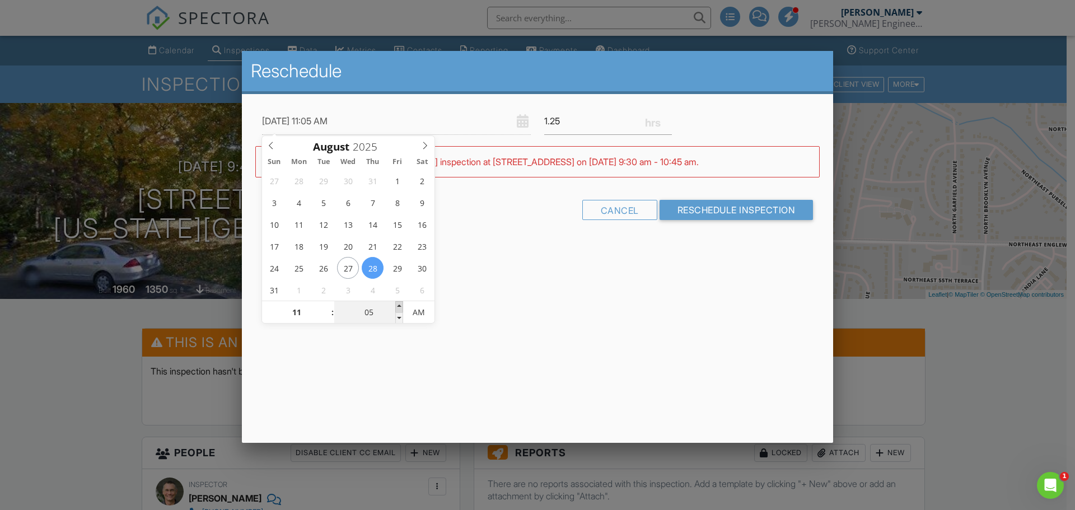
click at [398, 305] on span at bounding box center [399, 306] width 8 height 11
type input "08/28/2025 11:10 AM"
type input "10"
click at [398, 305] on span at bounding box center [399, 306] width 8 height 11
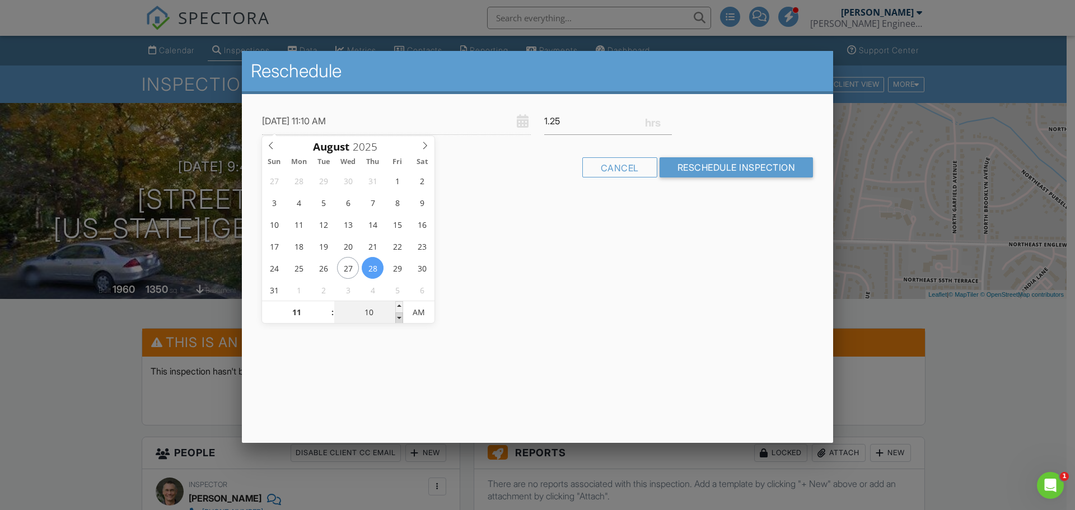
type input "08/28/2025 11:05 AM"
type input "05"
click at [399, 316] on span at bounding box center [399, 317] width 8 height 11
type input "[DATE] 11:00 AM"
type input "00"
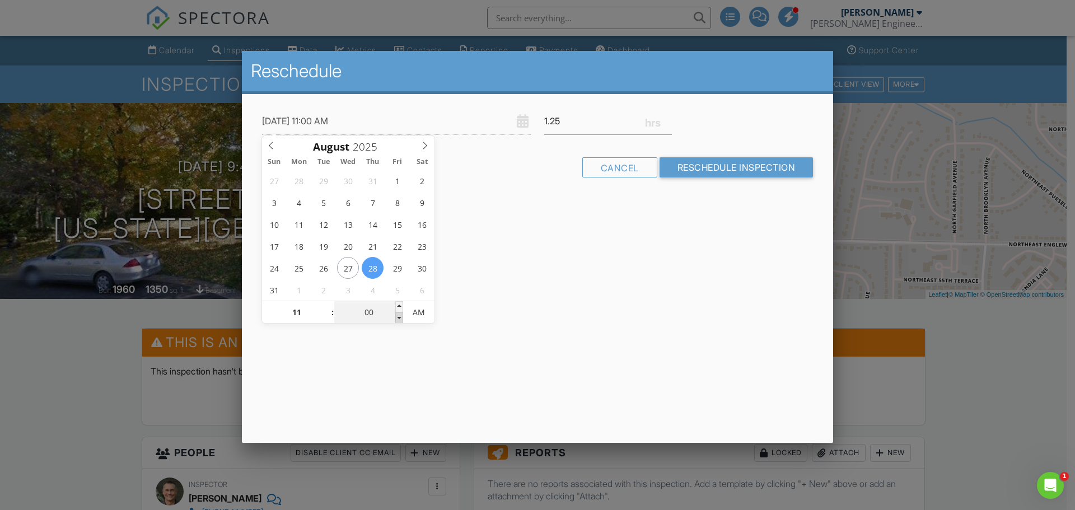
click at [399, 316] on span at bounding box center [399, 317] width 8 height 11
click at [531, 316] on div "Reschedule 08/28/2025 11:00 AM 1.25 Warning: this date/time is in the past. WAR…" at bounding box center [537, 247] width 591 height 392
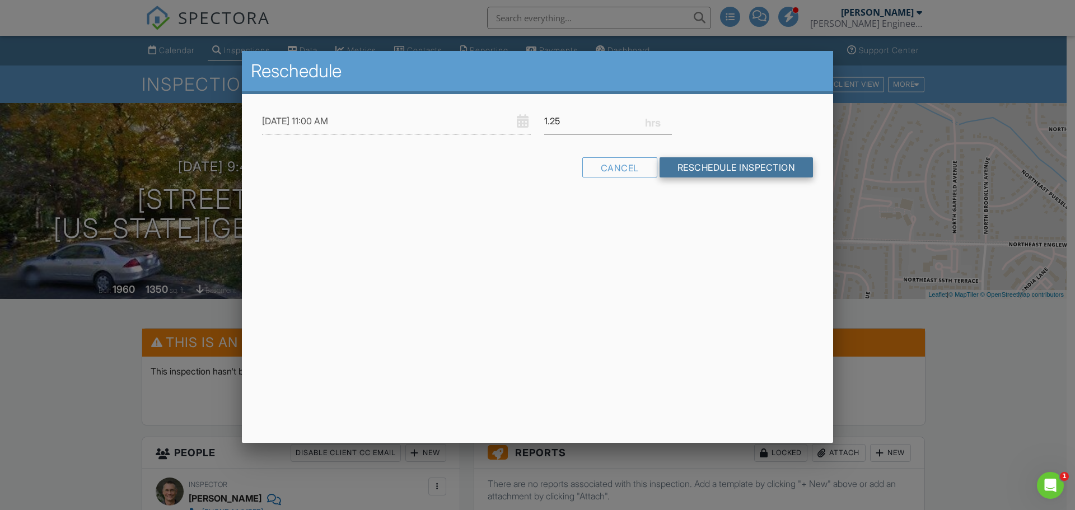
click at [687, 168] on input "Reschedule Inspection" at bounding box center [737, 167] width 154 height 20
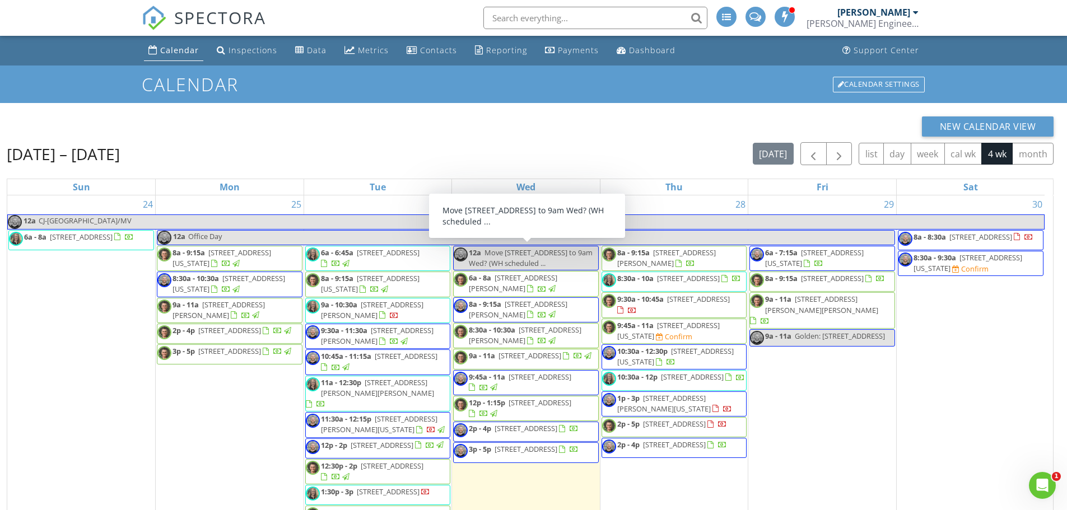
click at [657, 333] on span "[STREET_ADDRESS][US_STATE]" at bounding box center [668, 330] width 102 height 21
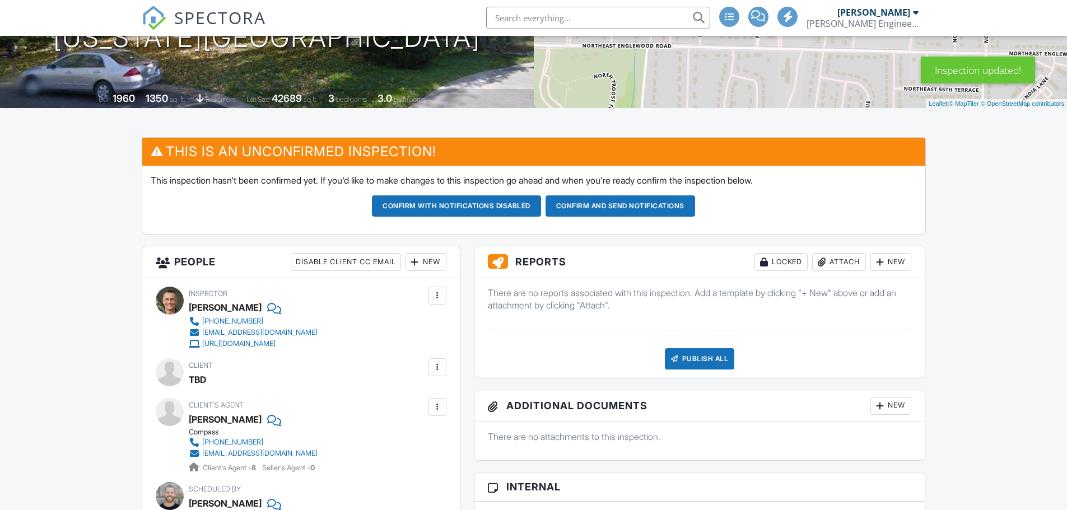
scroll to position [280, 0]
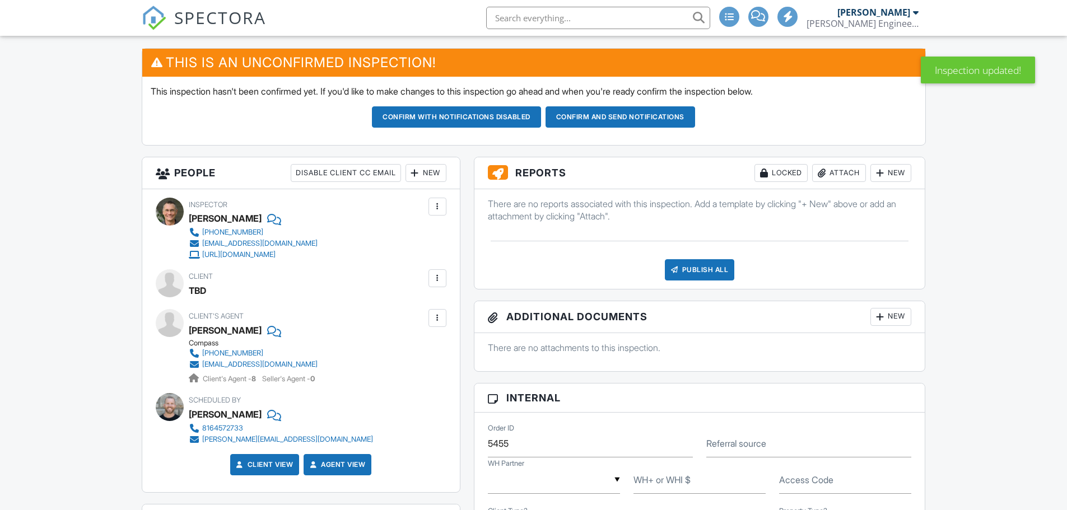
click at [436, 278] on div at bounding box center [437, 278] width 11 height 11
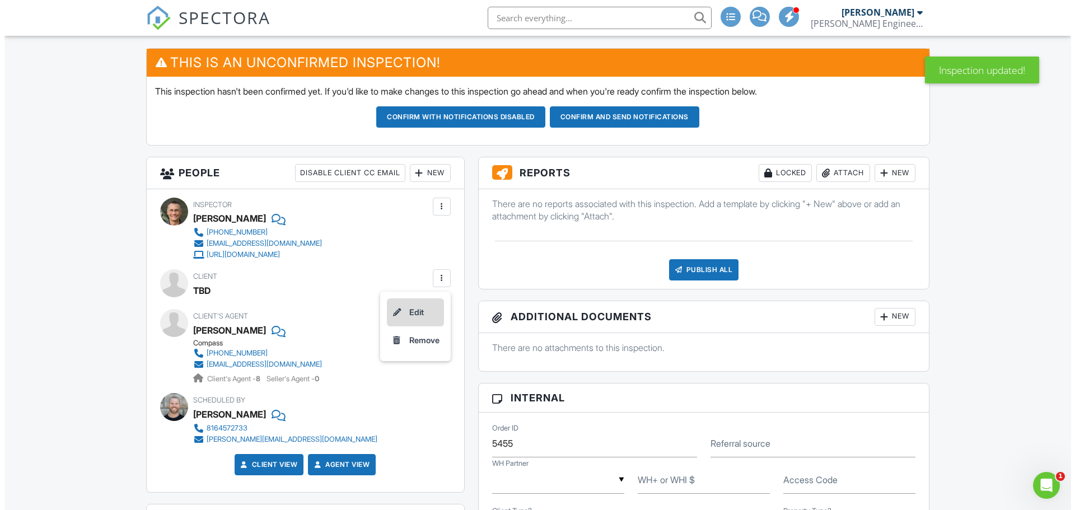
scroll to position [0, 0]
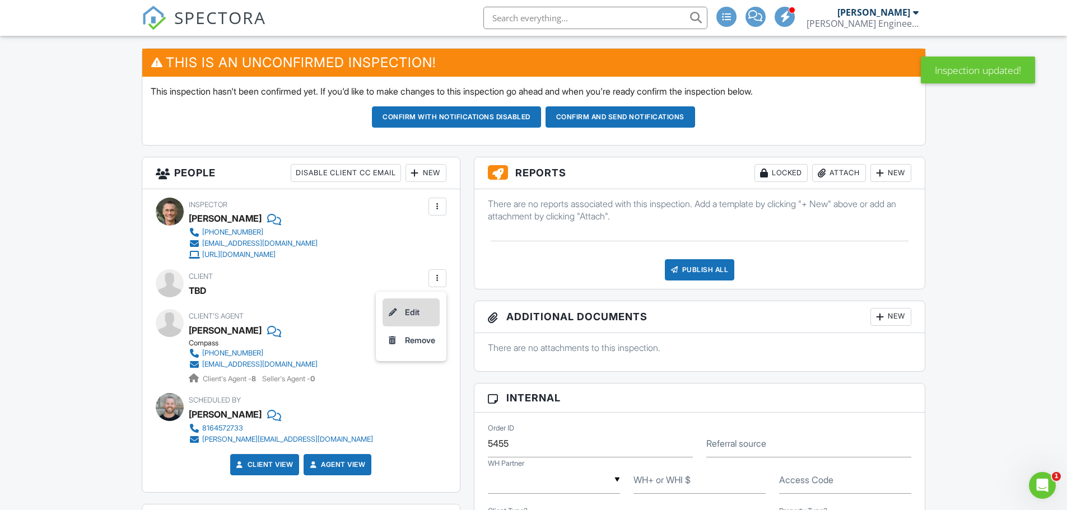
click at [416, 314] on li "Edit" at bounding box center [410, 312] width 57 height 28
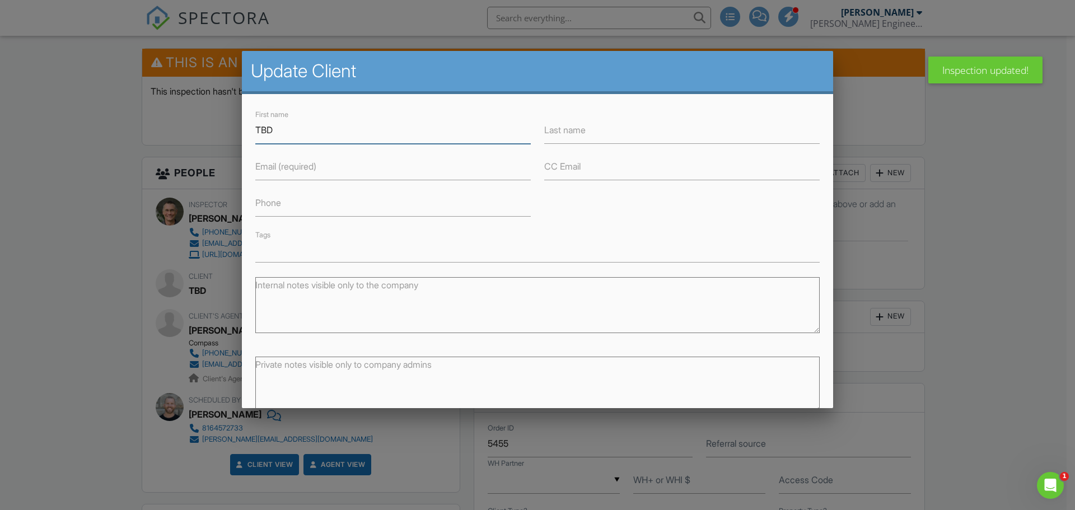
paste input "[PERSON_NAME]"
drag, startPoint x: 282, startPoint y: 129, endPoint x: 330, endPoint y: 133, distance: 48.3
click at [330, 133] on input "[PERSON_NAME]" at bounding box center [393, 129] width 276 height 27
type input "Yessi"
click at [571, 137] on input "Last name" at bounding box center [682, 129] width 276 height 27
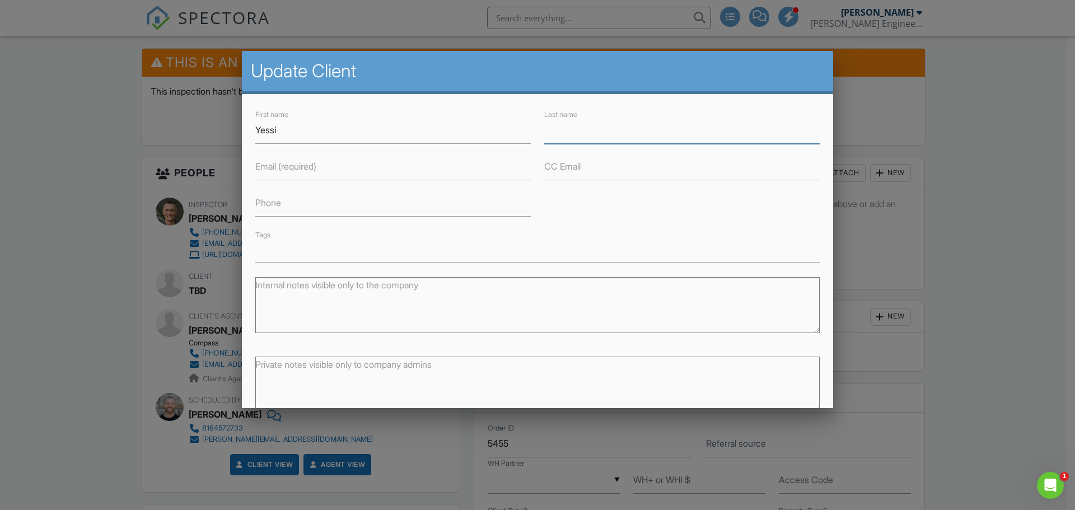
paste input "[PERSON_NAME]"
type input "[PERSON_NAME]"
click at [268, 164] on label "Email (required)" at bounding box center [285, 166] width 61 height 12
click at [268, 164] on input "Email (required)" at bounding box center [393, 166] width 276 height 27
paste input "[EMAIL_ADDRESS][DOMAIN_NAME]"
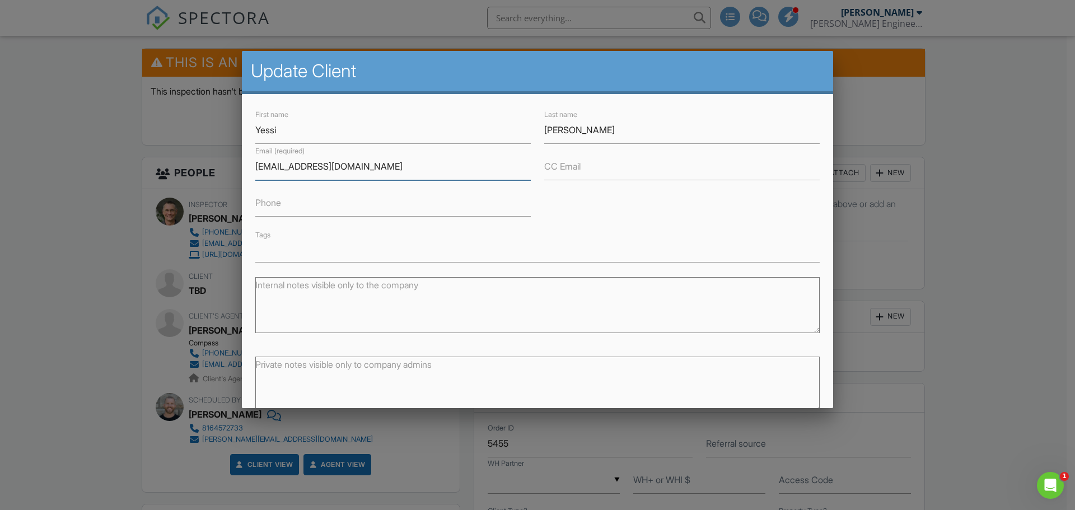
scroll to position [55, 0]
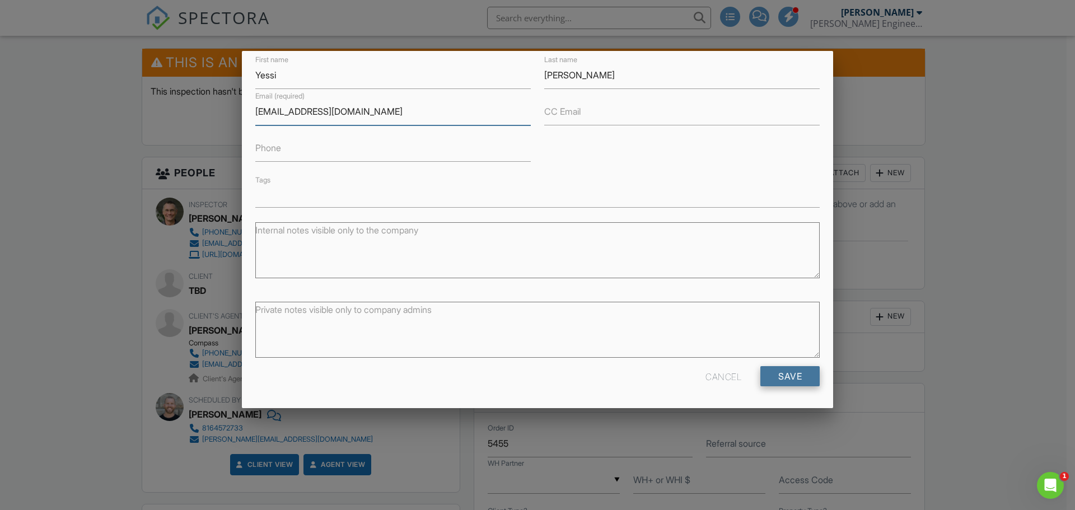
type input "[EMAIL_ADDRESS][DOMAIN_NAME]"
click at [769, 370] on input "Save" at bounding box center [790, 376] width 59 height 20
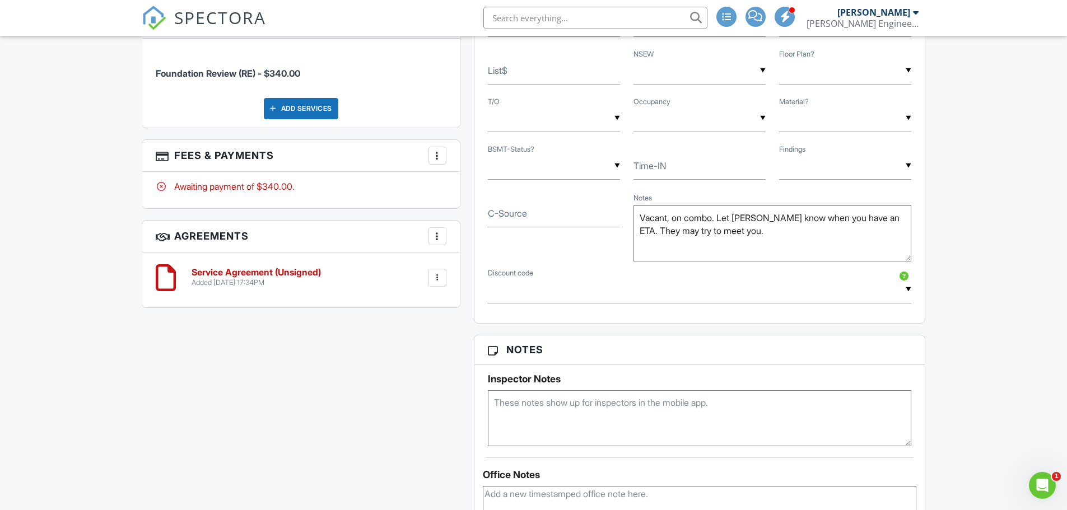
scroll to position [784, 0]
click at [641, 217] on textarea "Vacant, on combo. Let Meghan know when you have an ETA. They may try to meet yo…" at bounding box center [772, 234] width 278 height 56
click at [714, 218] on textarea "Vacant, on combo. Let Meghan know when you have an ETA. They may try to meet yo…" at bounding box center [772, 234] width 278 height 56
click at [745, 217] on textarea "Vacant, on combo. Let Meghan know when you have an ETA. They may try to meet yo…" at bounding box center [772, 234] width 278 height 56
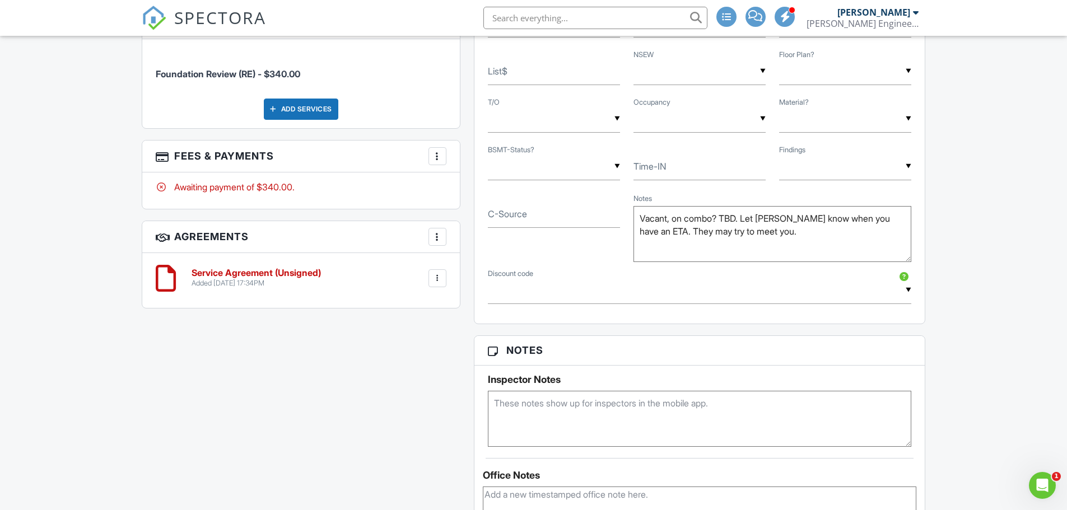
click at [745, 218] on textarea "Vacant, on combo. Let Meghan know when you have an ETA. They may try to meet yo…" at bounding box center [772, 234] width 278 height 56
drag, startPoint x: 745, startPoint y: 218, endPoint x: 762, endPoint y: 229, distance: 20.2
click at [762, 229] on textarea "Vacant, on combo. Let Meghan know when you have an ETA. They may try to meet yo…" at bounding box center [772, 234] width 278 height 56
type textarea "Vacant, on combo? TBD."
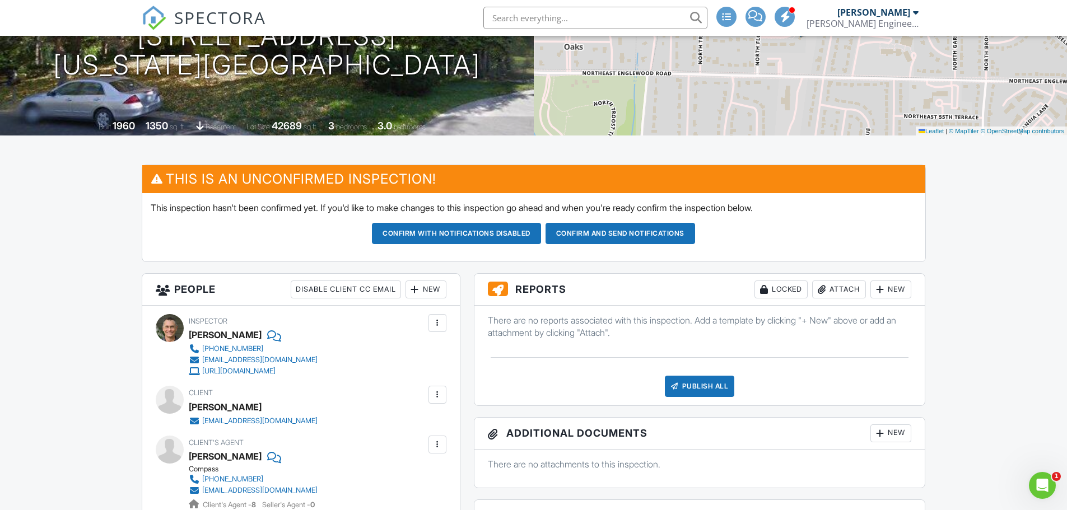
scroll to position [0, 0]
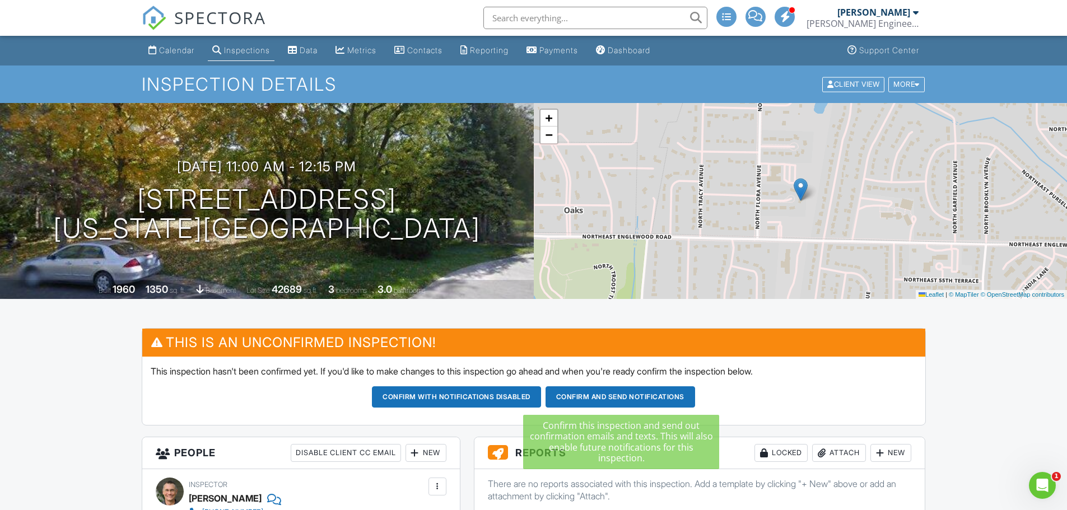
click at [541, 393] on button "Confirm and send notifications" at bounding box center [456, 396] width 169 height 21
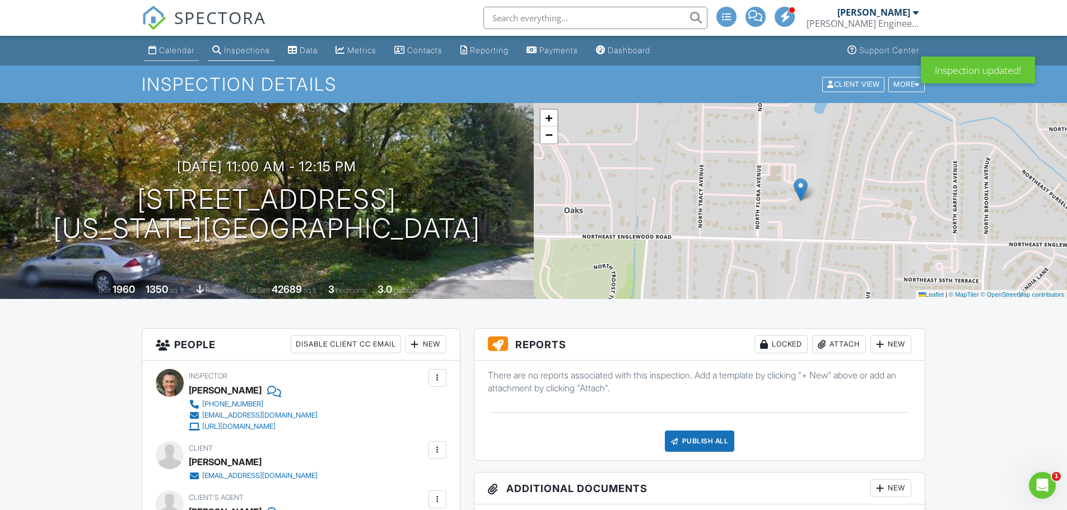
click at [164, 49] on div "Calendar" at bounding box center [176, 50] width 35 height 10
